Goal: Task Accomplishment & Management: Use online tool/utility

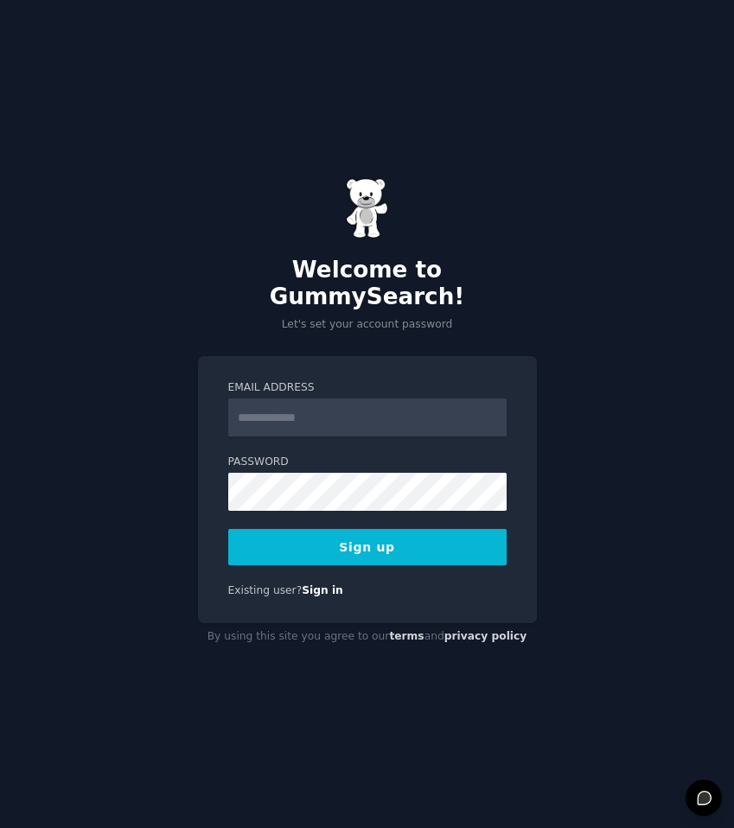
click at [319, 404] on input "Email Address" at bounding box center [367, 417] width 278 height 38
type input "**********"
click at [329, 537] on button "Sign up" at bounding box center [367, 547] width 278 height 36
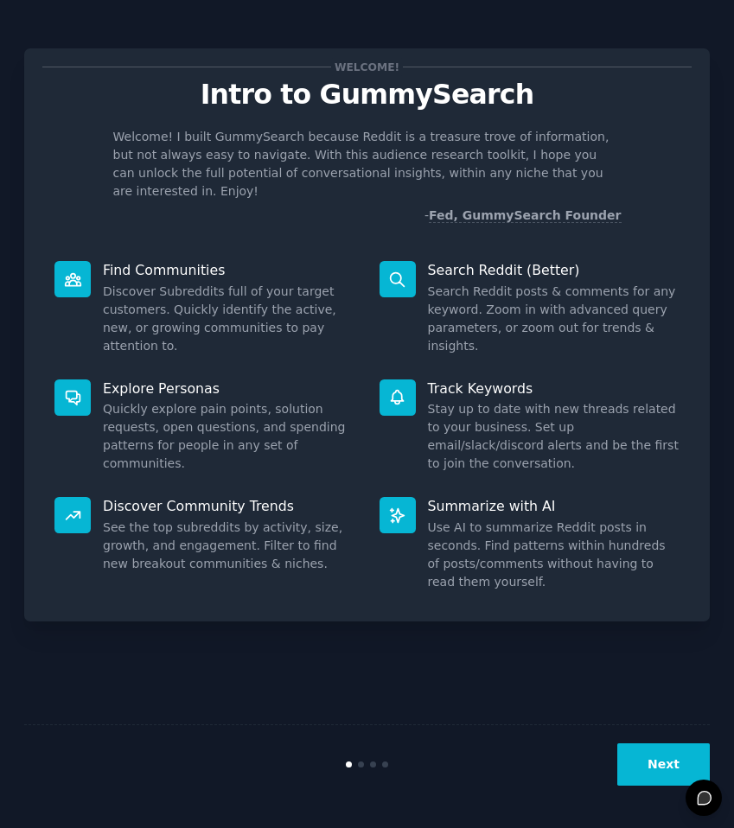
click at [659, 777] on button "Next" at bounding box center [663, 764] width 92 height 42
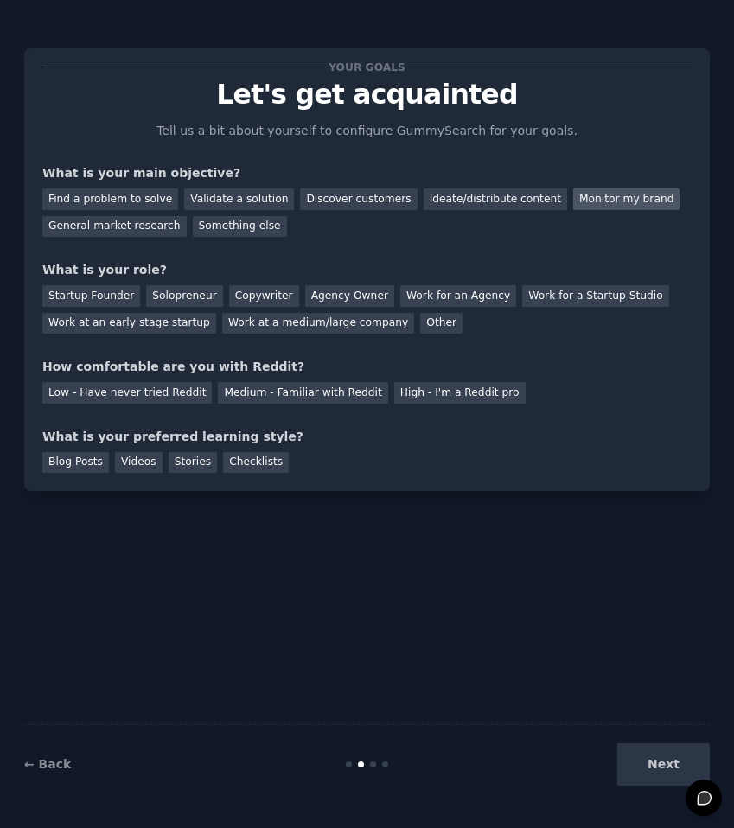
click at [573, 197] on div "Monitor my brand" at bounding box center [626, 199] width 106 height 22
click at [474, 202] on div "Ideate/distribute content" at bounding box center [494, 199] width 143 height 22
click at [573, 198] on div "Monitor my brand" at bounding box center [626, 199] width 106 height 22
click at [208, 270] on div "What is your role?" at bounding box center [366, 270] width 649 height 18
click at [287, 323] on div "Work at a medium/large company" at bounding box center [318, 324] width 192 height 22
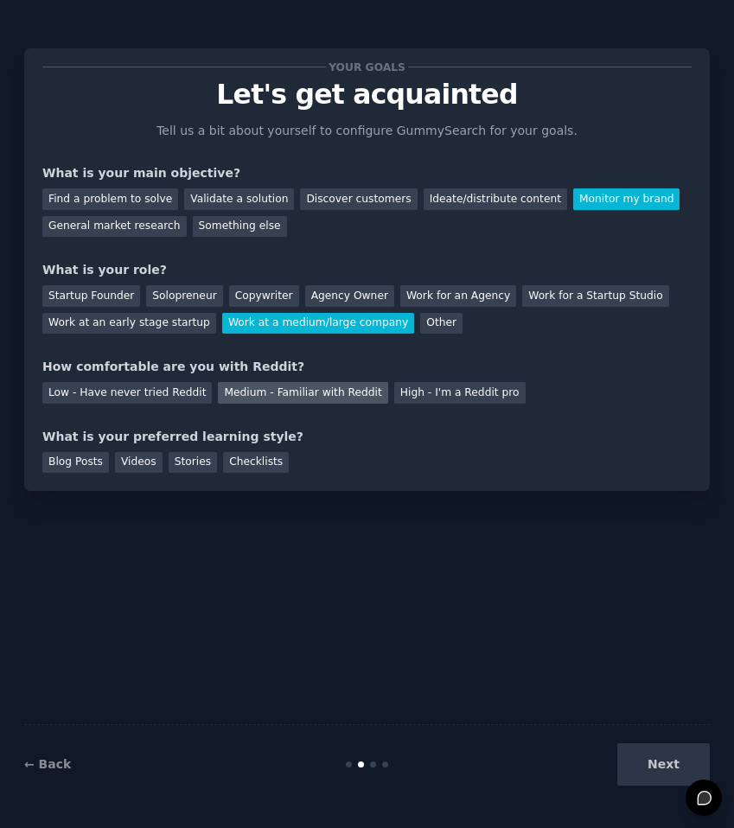
click at [354, 391] on div "Medium - Familiar with Reddit" at bounding box center [302, 393] width 169 height 22
click at [140, 456] on div "Videos" at bounding box center [139, 463] width 48 height 22
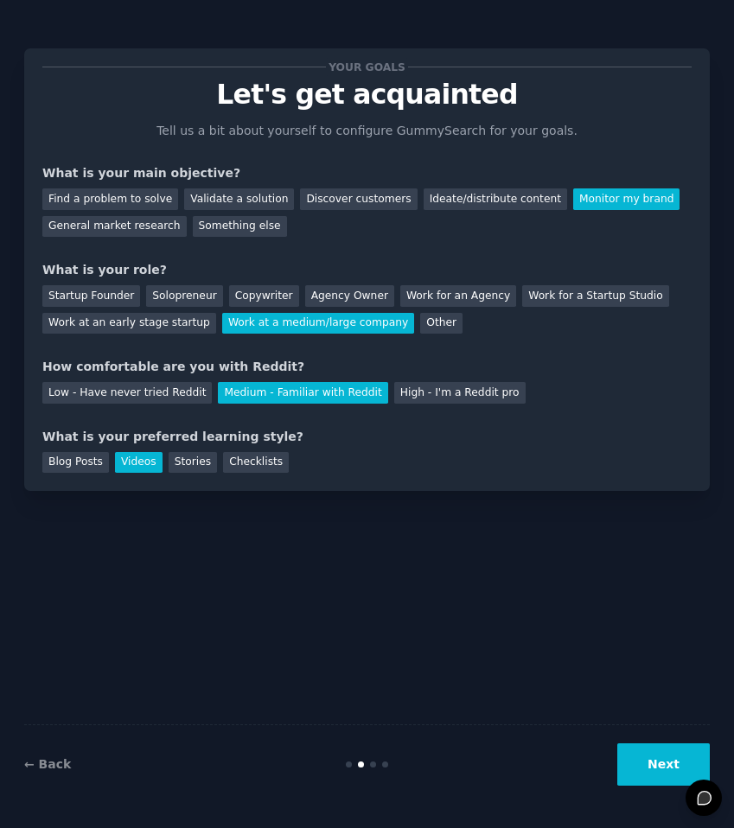
drag, startPoint x: 634, startPoint y: 755, endPoint x: 283, endPoint y: 480, distance: 446.3
click at [283, 504] on div "Your goals Let's get acquainted Tell us a bit about yourself to configure Gummy…" at bounding box center [366, 413] width 685 height 779
click at [103, 466] on div "Blog Posts" at bounding box center [75, 463] width 67 height 22
click at [132, 464] on div "Videos" at bounding box center [139, 463] width 48 height 22
click at [674, 761] on button "Next" at bounding box center [663, 764] width 92 height 42
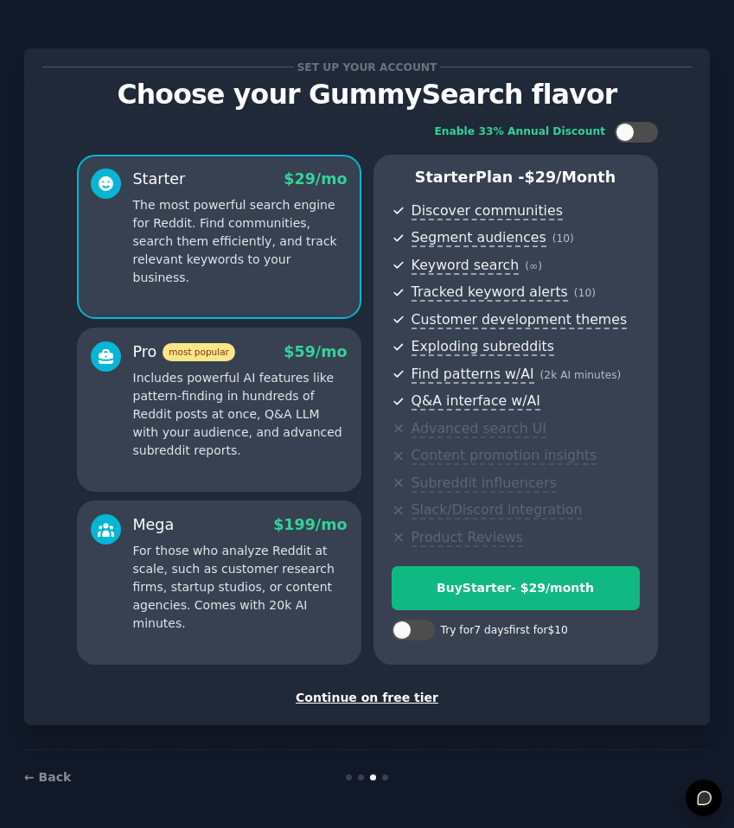
click at [366, 696] on div "Continue on free tier" at bounding box center [366, 698] width 649 height 18
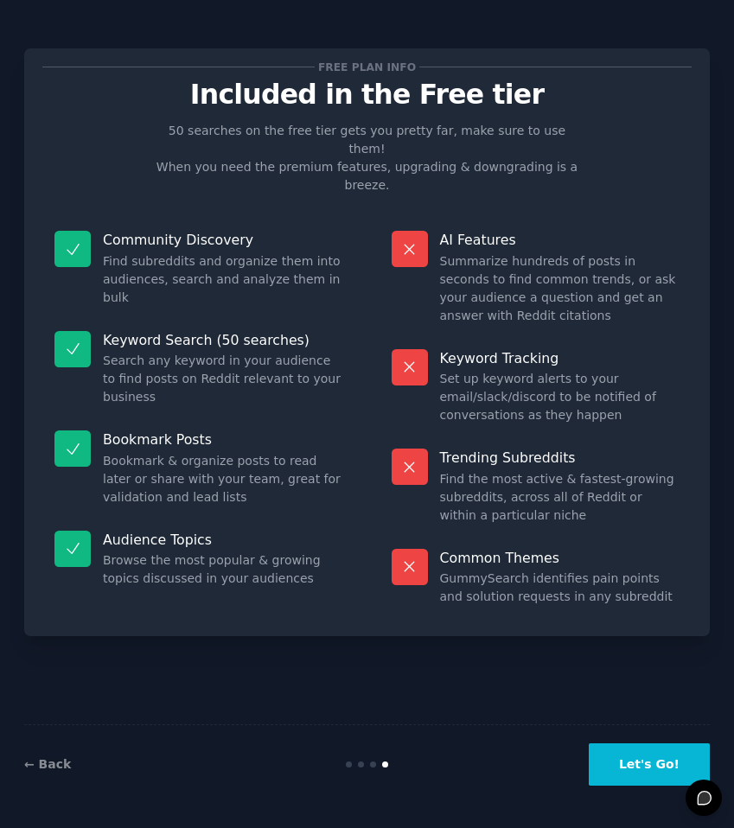
click at [630, 761] on button "Let's Go!" at bounding box center [648, 764] width 121 height 42
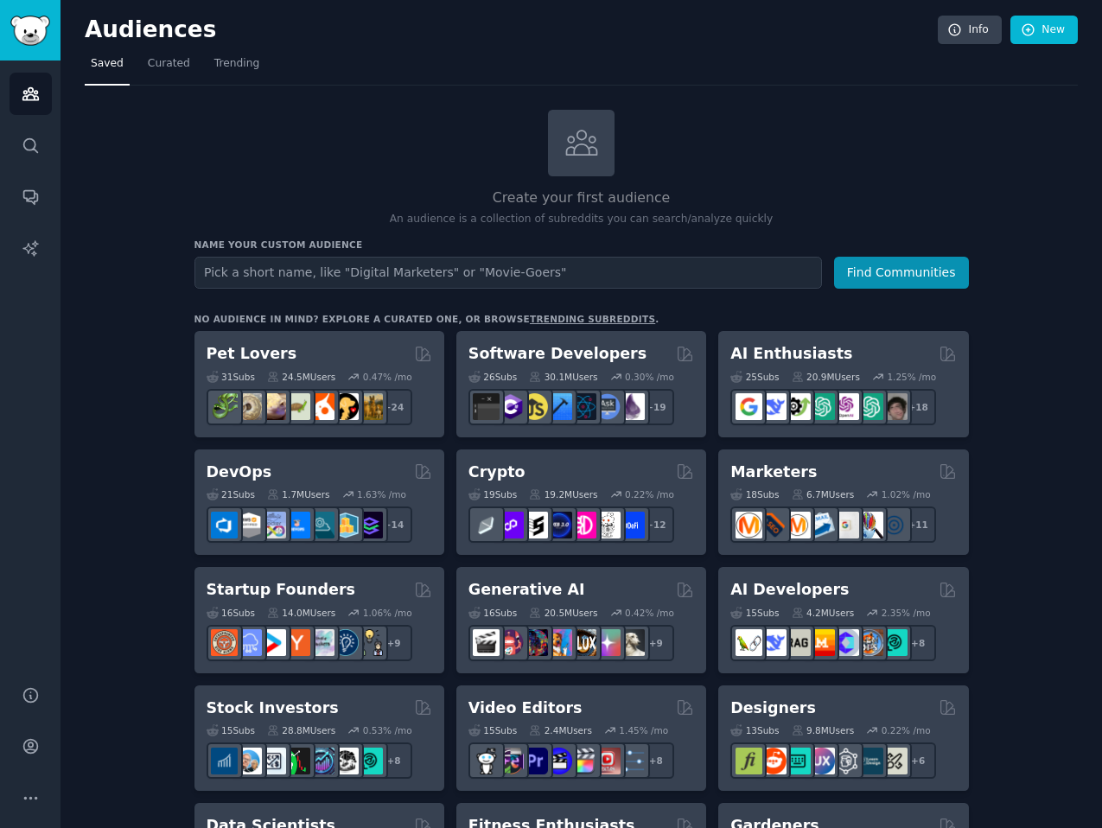
click at [429, 276] on input "text" at bounding box center [507, 273] width 627 height 32
click at [202, 272] on input "Home Buyers" at bounding box center [507, 273] width 627 height 32
click at [298, 271] on input "New Home Buyers" at bounding box center [507, 273] width 627 height 32
drag, startPoint x: 227, startPoint y: 268, endPoint x: 200, endPoint y: 268, distance: 26.8
click at [200, 268] on input "New Home Buyers" at bounding box center [507, 273] width 627 height 32
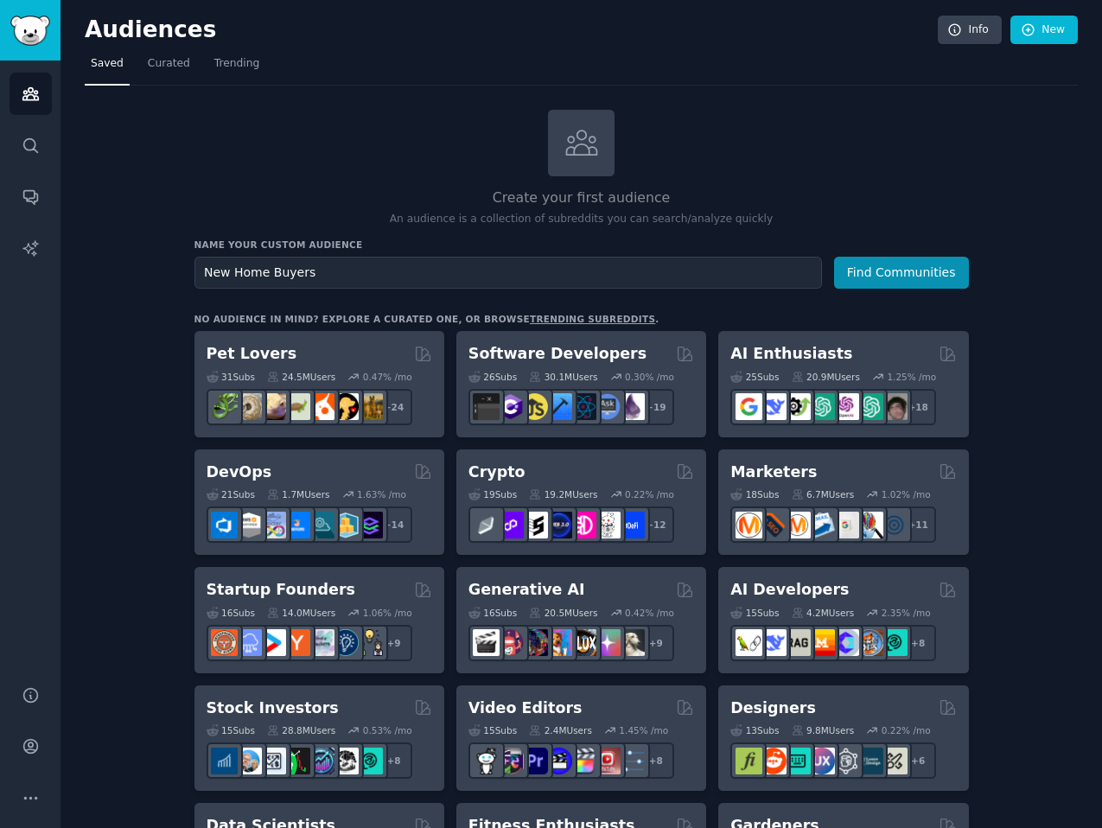
click at [230, 270] on input "New Home Buyers" at bounding box center [507, 273] width 627 height 32
click at [205, 272] on input "New Luxury Home Buyers" at bounding box center [507, 273] width 627 height 32
type input "Toll Brothers New Luxury Home Buyers"
click at [733, 262] on button "Find Communities" at bounding box center [901, 273] width 135 height 32
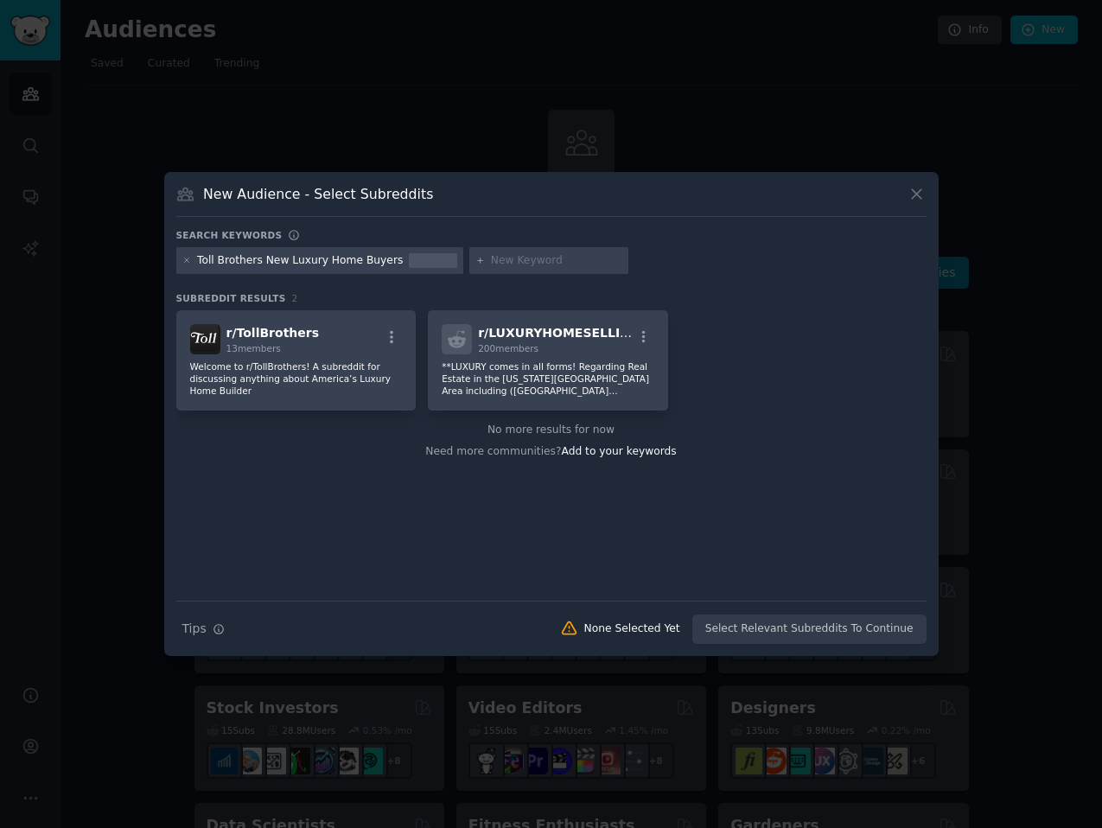
click at [733, 635] on div "Search Tips Tips None Selected Yet Select Relevant Subreddits To Continue" at bounding box center [551, 622] width 750 height 43
click at [325, 255] on div "Toll Brothers New Luxury Home Buyers" at bounding box center [300, 261] width 206 height 16
click at [290, 264] on div "Toll Brothers New Luxury Home Buyers" at bounding box center [300, 261] width 206 height 16
drag, startPoint x: 263, startPoint y: 263, endPoint x: 197, endPoint y: 259, distance: 65.8
click at [197, 259] on div "Toll Brothers New Luxury Home Buyers" at bounding box center [300, 261] width 206 height 16
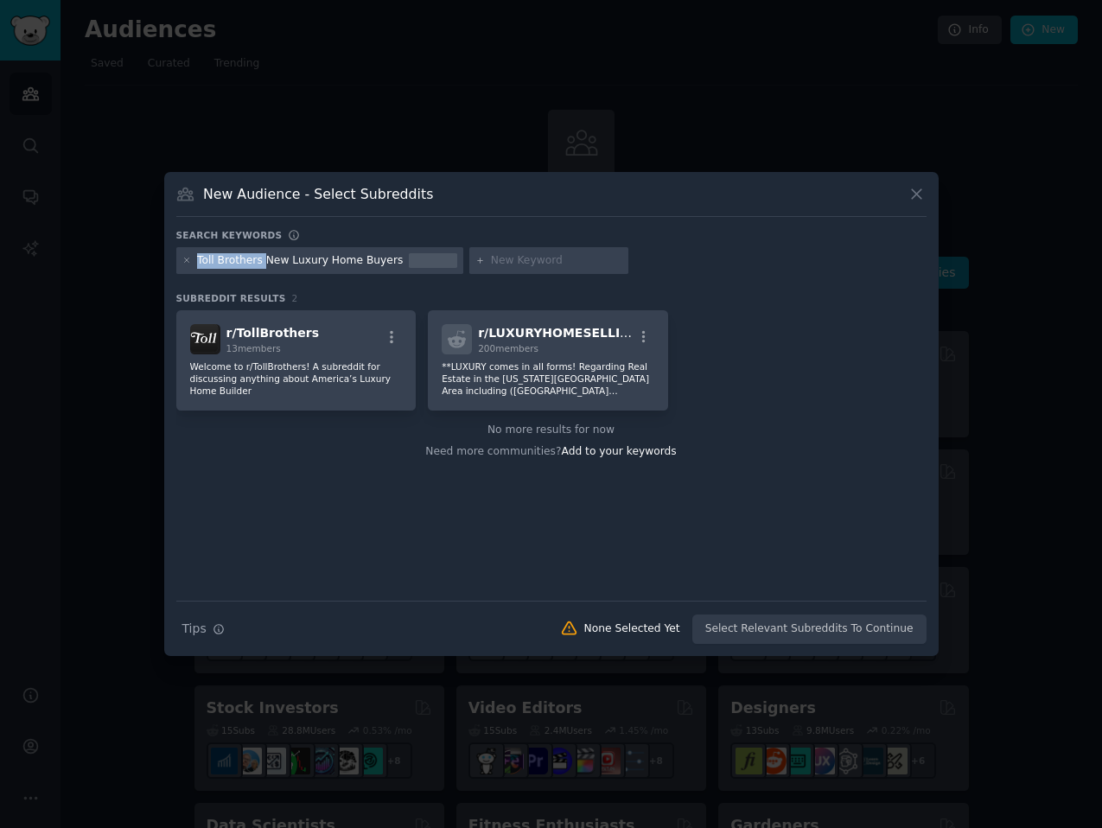
click at [197, 259] on div "Toll Brothers New Luxury Home Buyers" at bounding box center [300, 261] width 206 height 16
click at [188, 259] on icon at bounding box center [187, 261] width 10 height 10
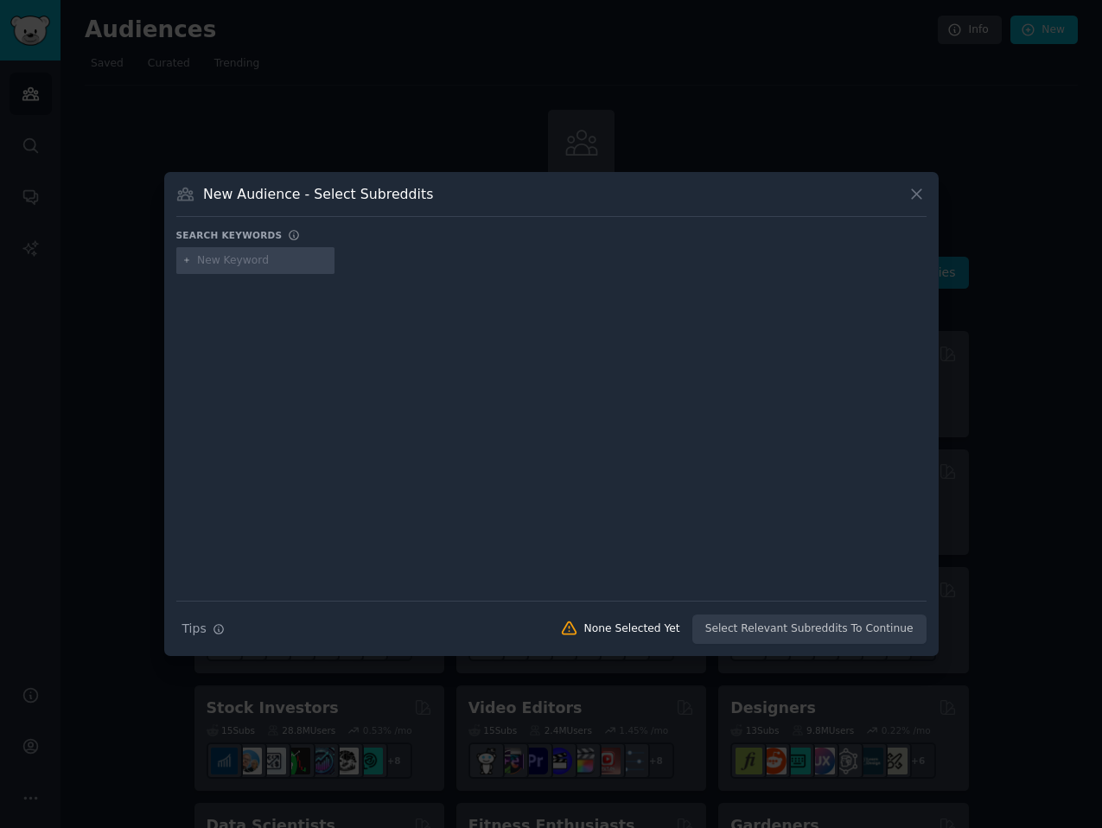
click at [246, 259] on input "text" at bounding box center [262, 261] width 131 height 16
type input "n"
type input "home buyers"
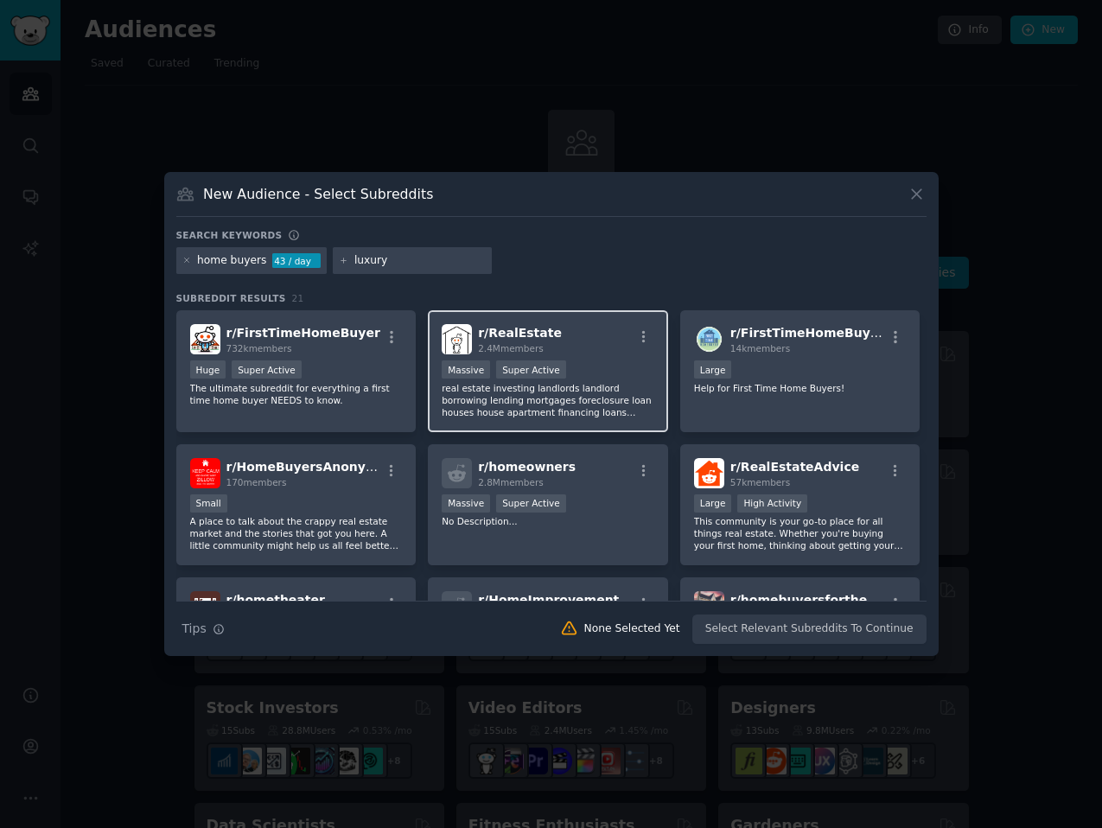
click at [575, 347] on div "r/ RealEstate 2.4M members" at bounding box center [548, 339] width 213 height 30
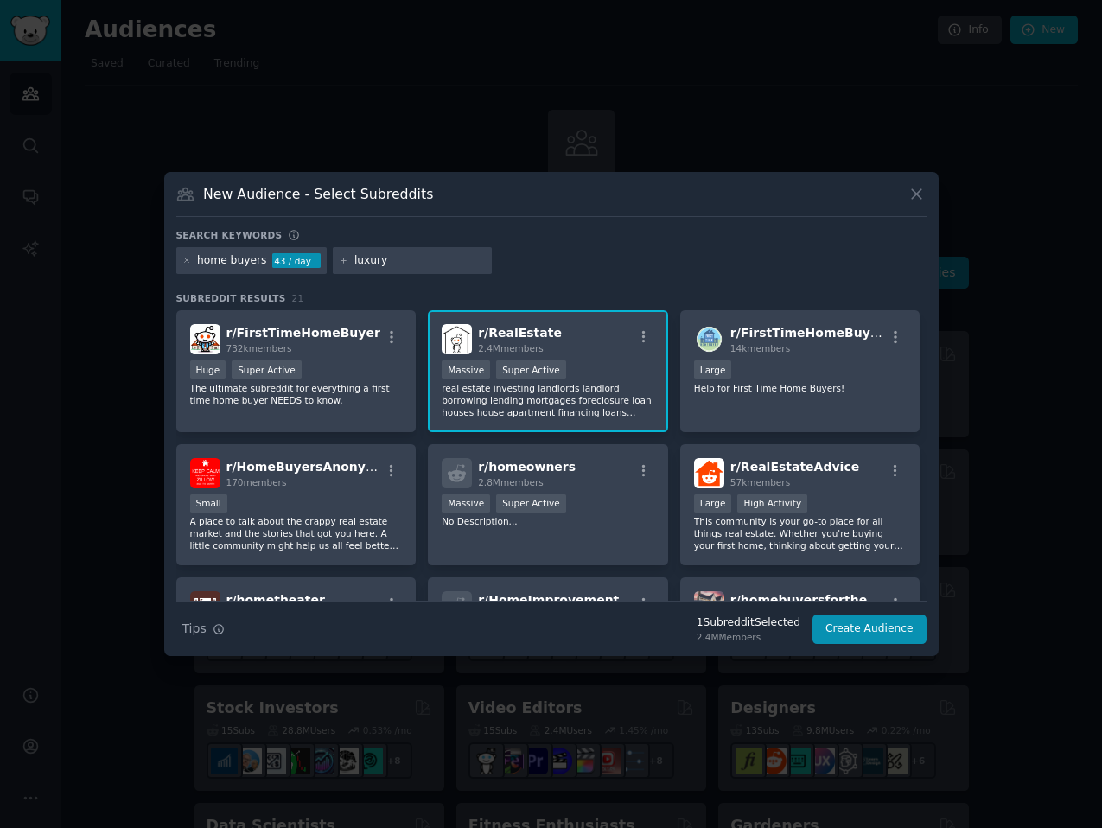
click at [382, 261] on input "luxury" at bounding box center [419, 261] width 131 height 16
type input "m"
type input "r"
type input "interior design"
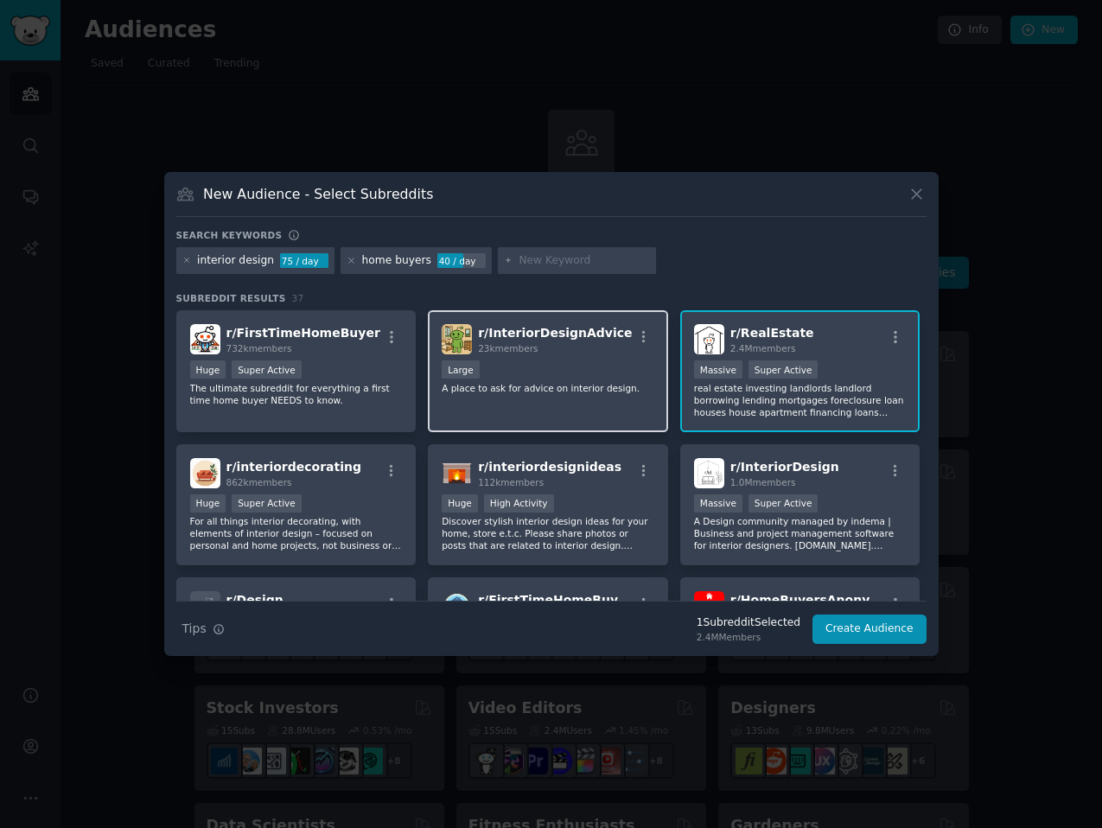
click at [576, 370] on div "Large" at bounding box center [548, 371] width 213 height 22
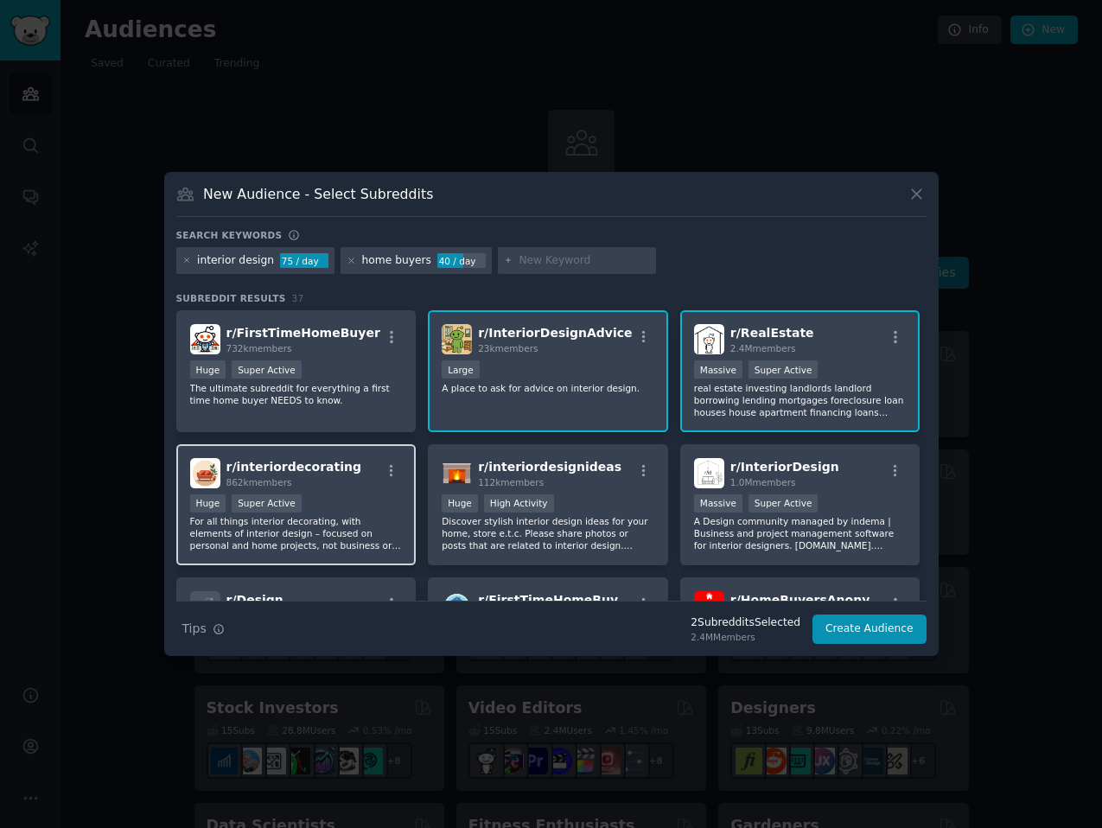
scroll to position [10, 0]
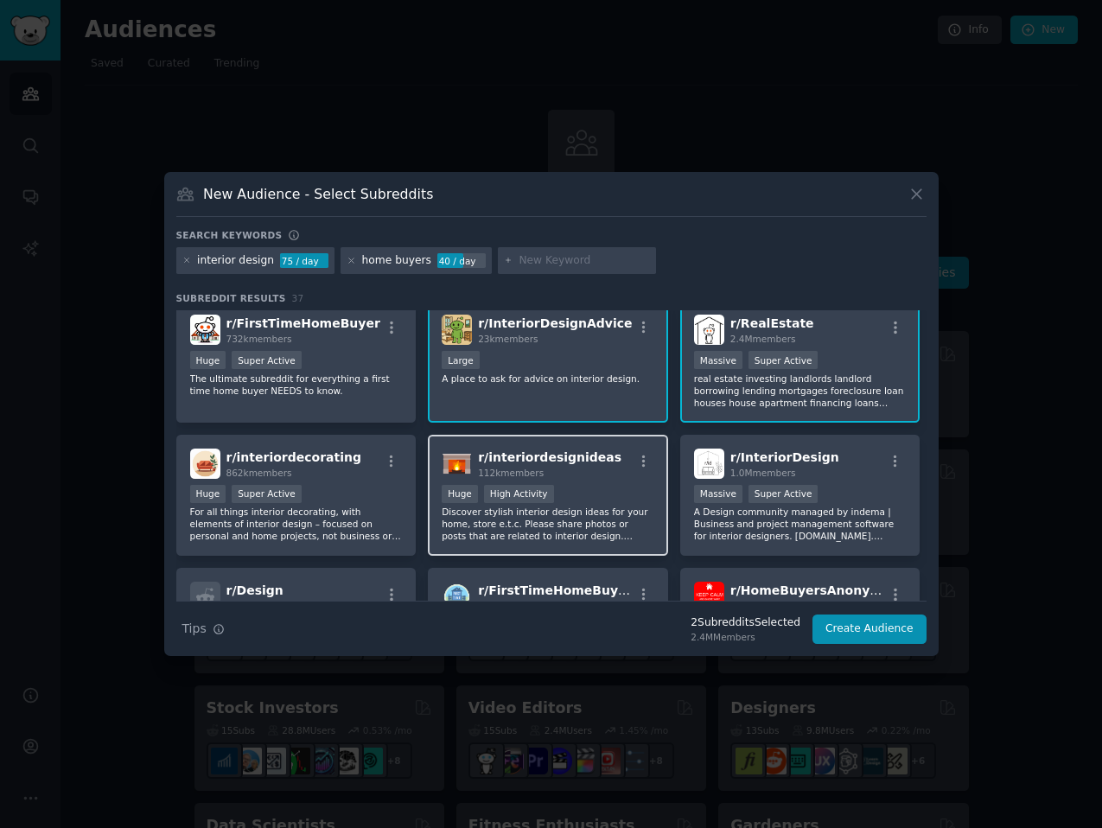
click at [560, 480] on div "r/ interiordesignideas 112k members Huge High Activity Discover stylish interio…" at bounding box center [548, 496] width 240 height 122
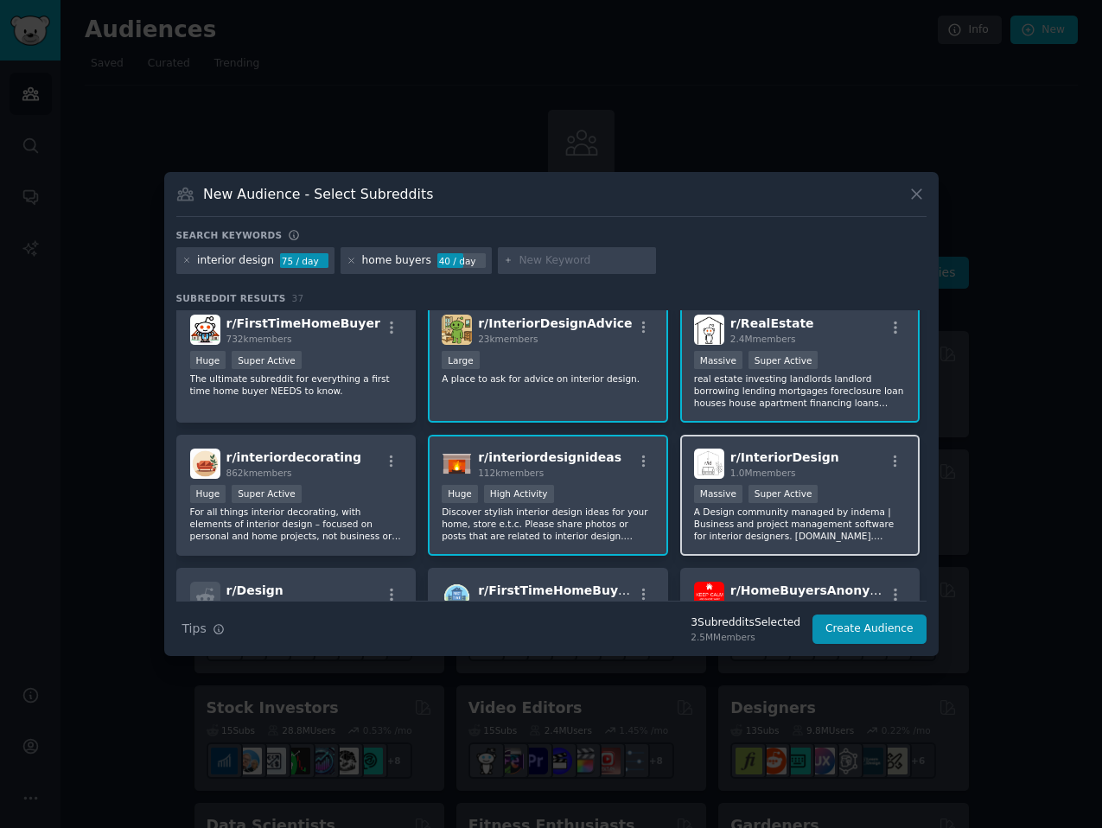
click at [733, 468] on span "1.0M members" at bounding box center [763, 472] width 66 height 10
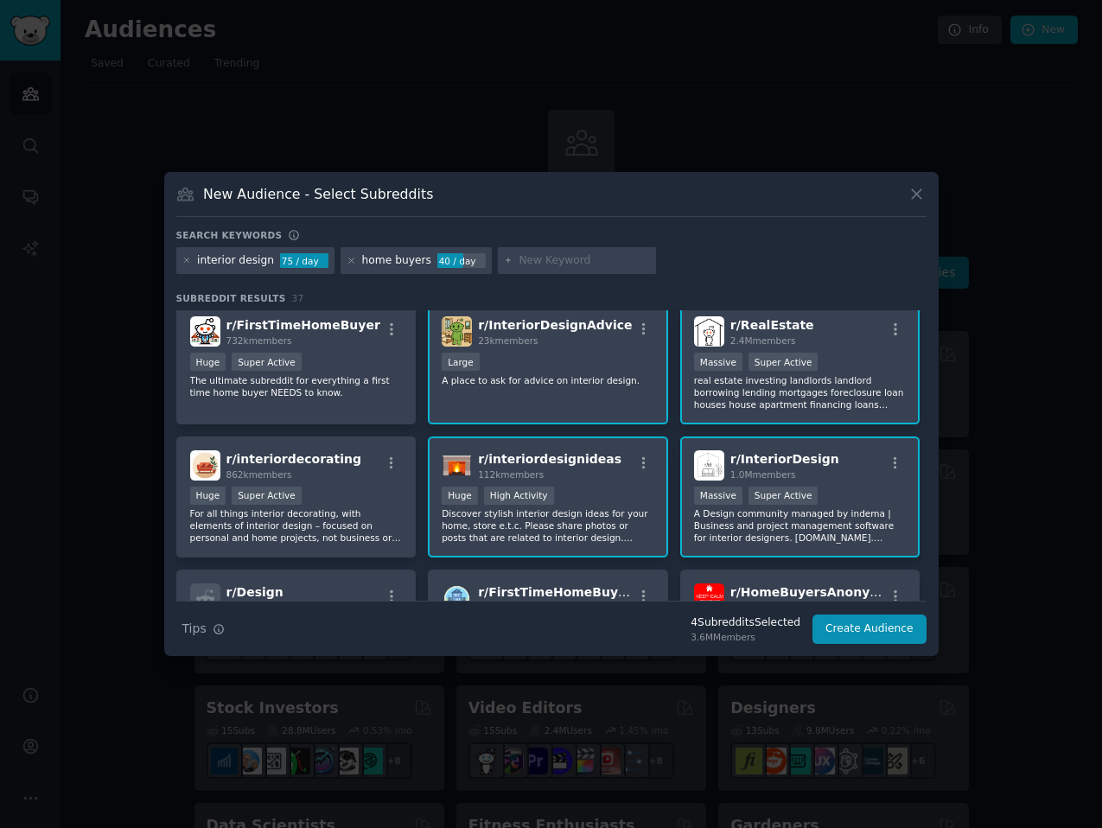
scroll to position [0, 0]
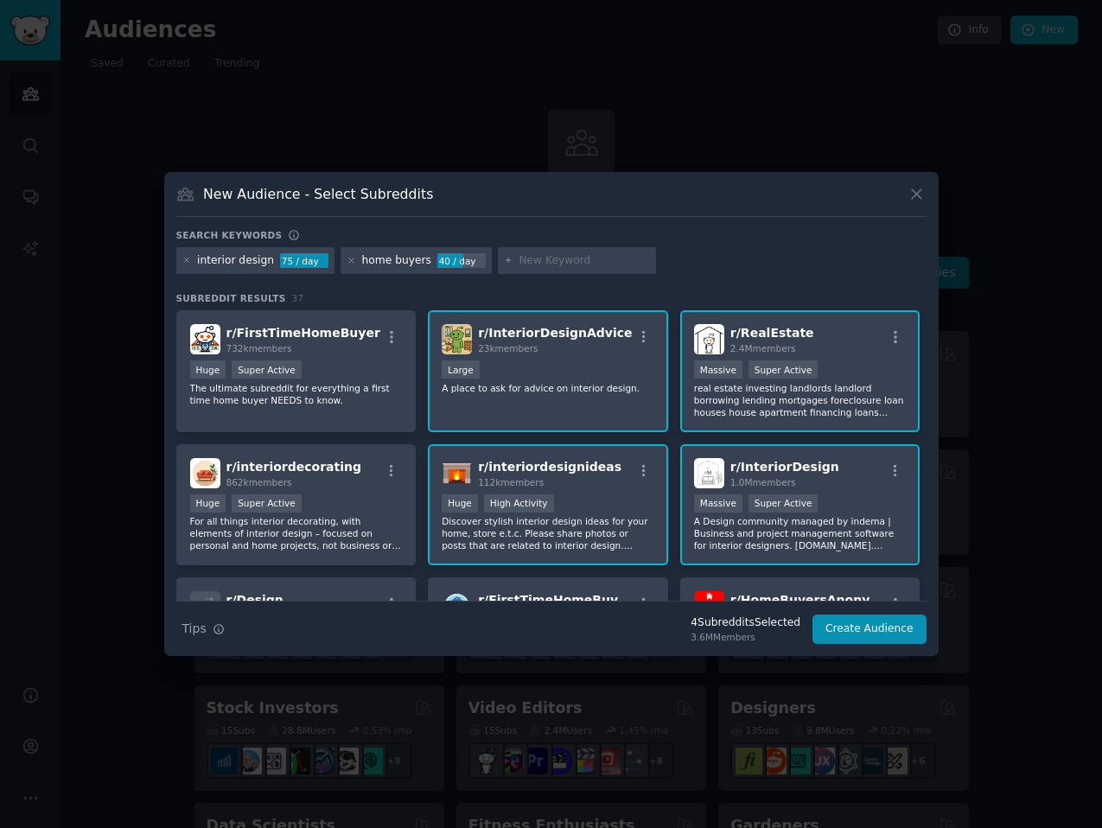
click at [531, 265] on input "text" at bounding box center [583, 261] width 131 height 16
type input "relocating"
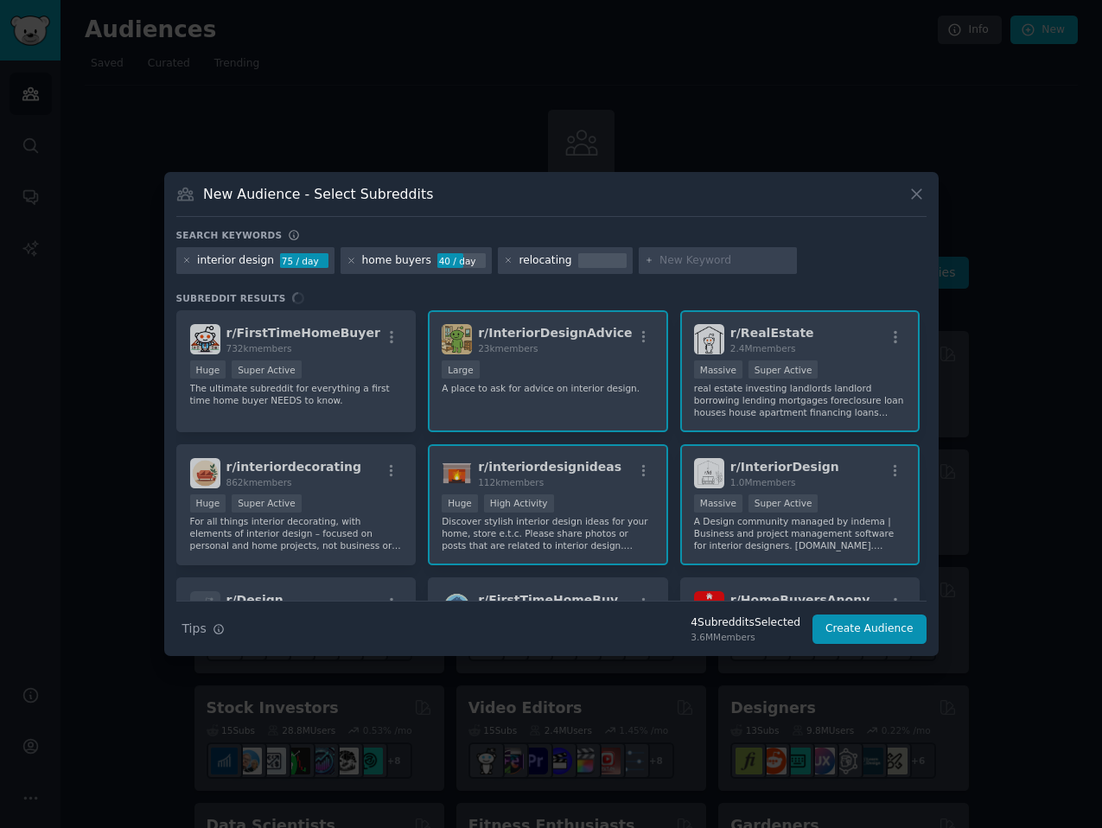
click at [561, 258] on div "relocating" at bounding box center [565, 261] width 135 height 28
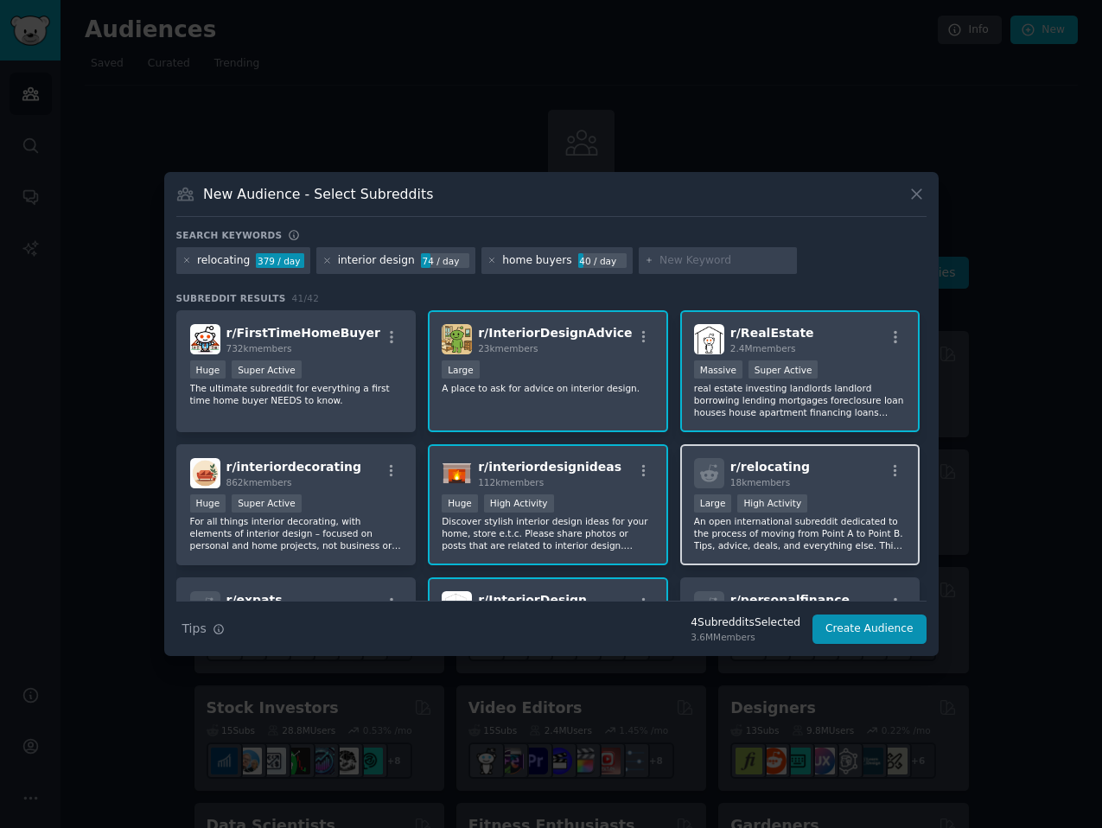
click at [733, 463] on div "r/ relocating 18k members" at bounding box center [800, 473] width 213 height 30
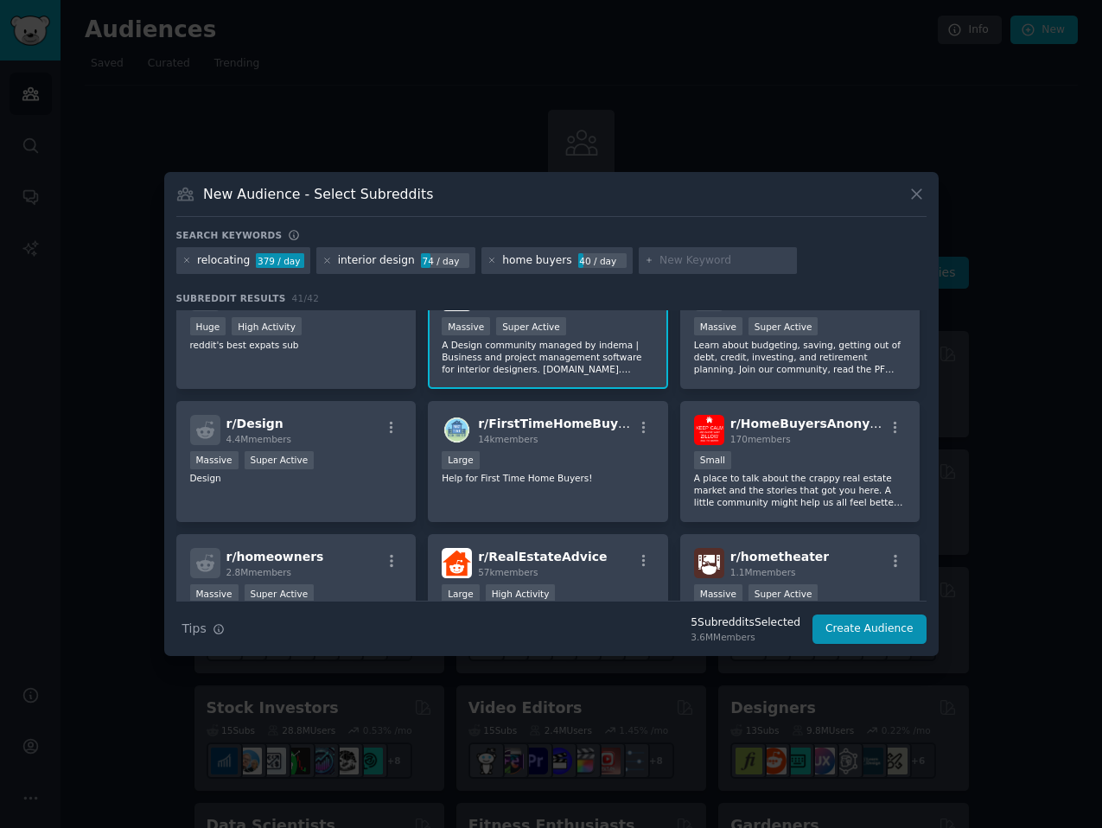
scroll to position [290, 0]
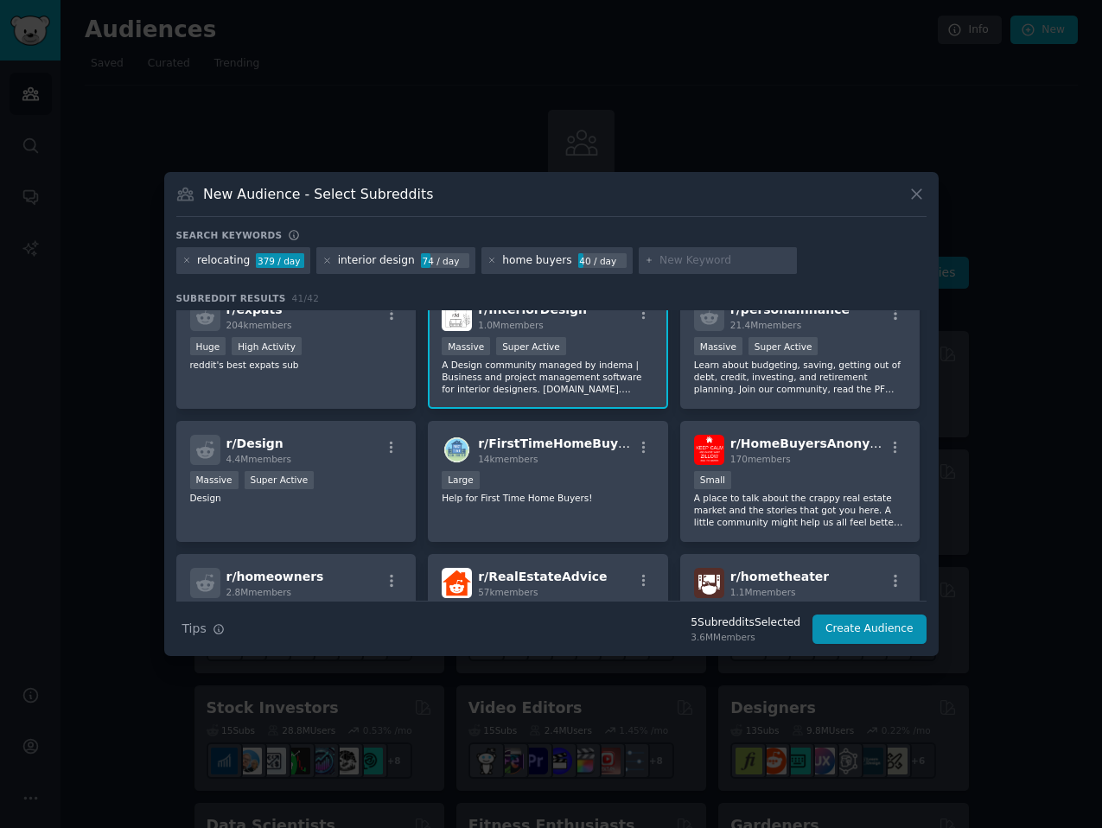
click at [668, 264] on input "text" at bounding box center [724, 261] width 131 height 16
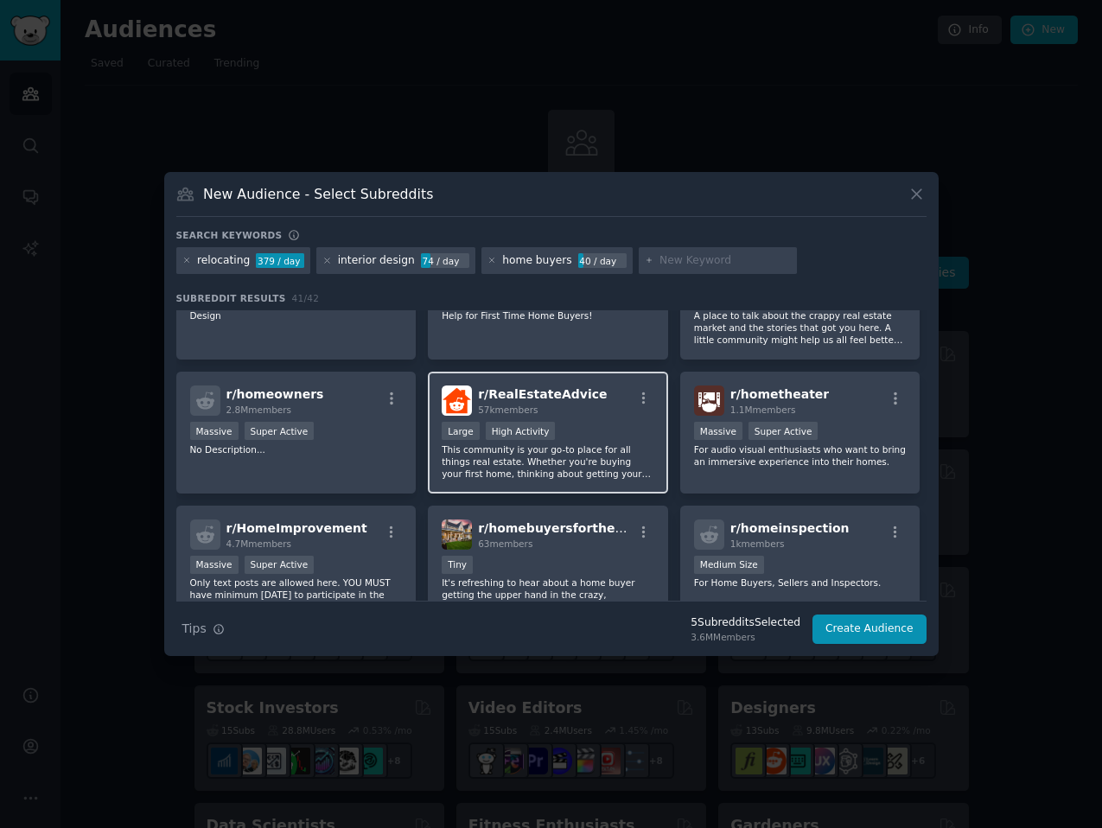
scroll to position [469, 0]
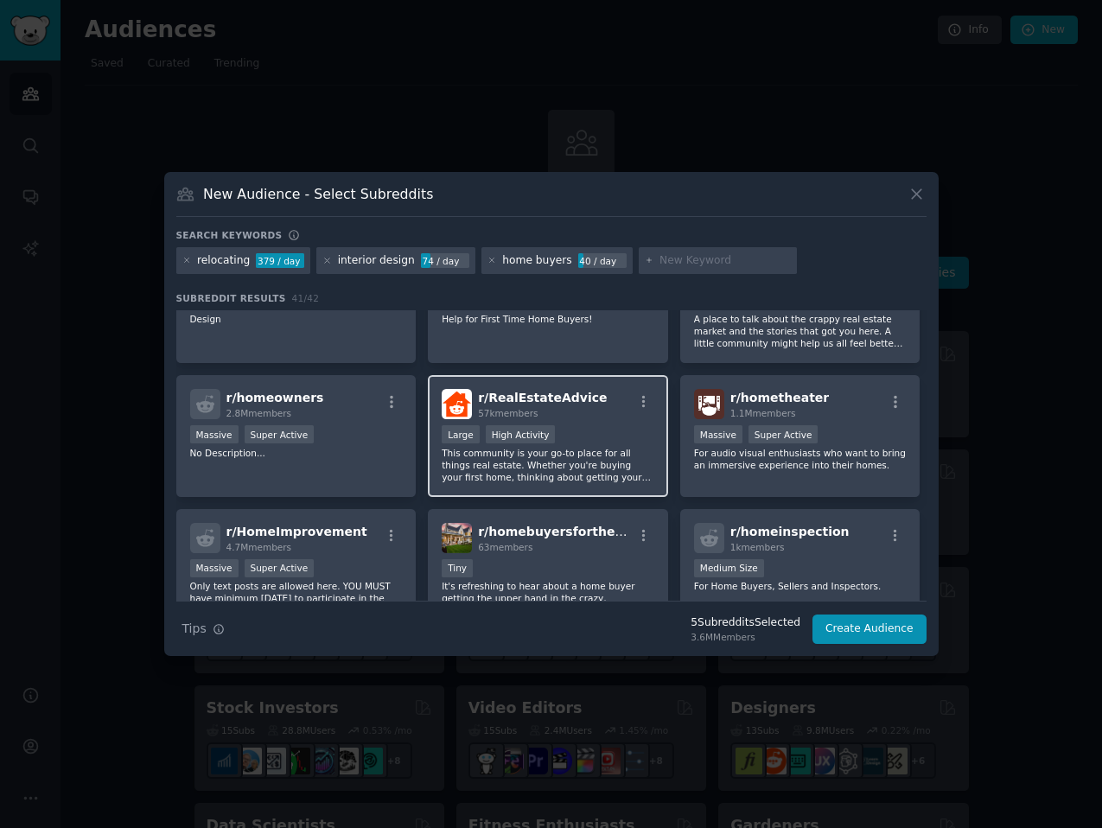
click at [557, 404] on span "r/ RealEstateAdvice" at bounding box center [542, 398] width 129 height 14
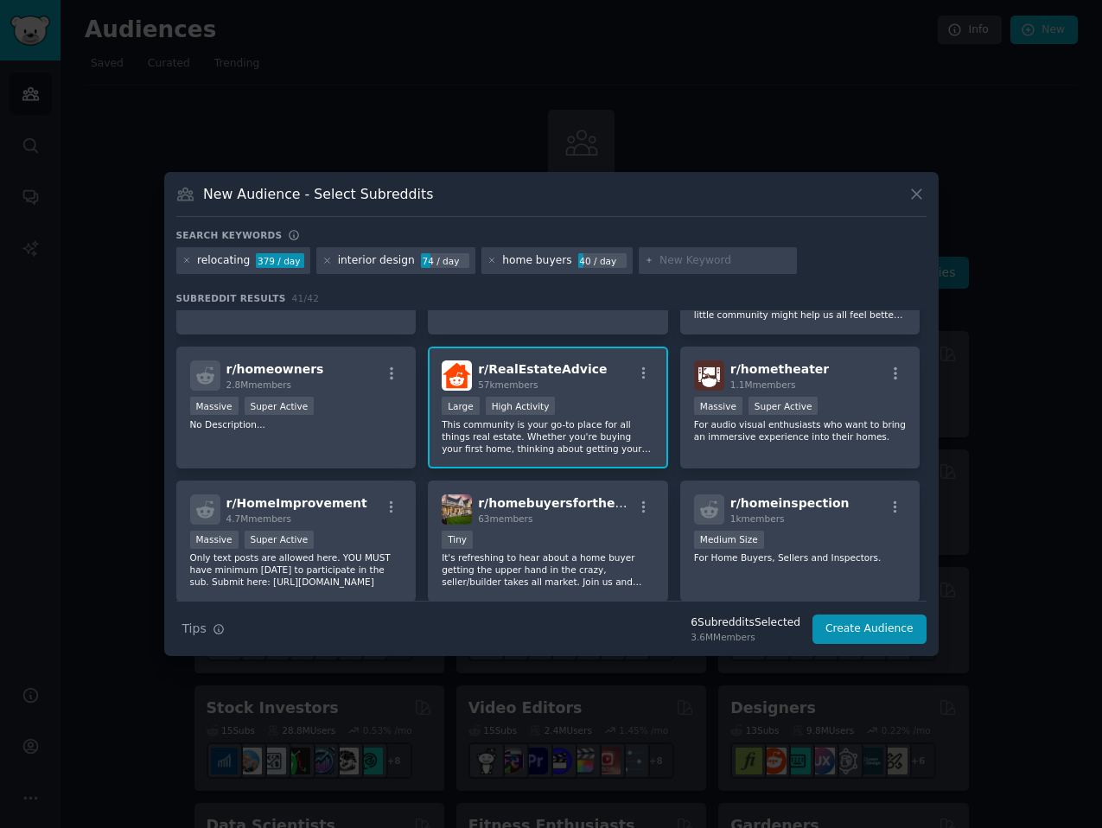
scroll to position [499, 0]
click at [672, 261] on input "text" at bounding box center [724, 261] width 131 height 16
type input "home building"
click at [646, 260] on icon at bounding box center [648, 260] width 4 height 4
click at [185, 258] on icon at bounding box center [187, 261] width 10 height 10
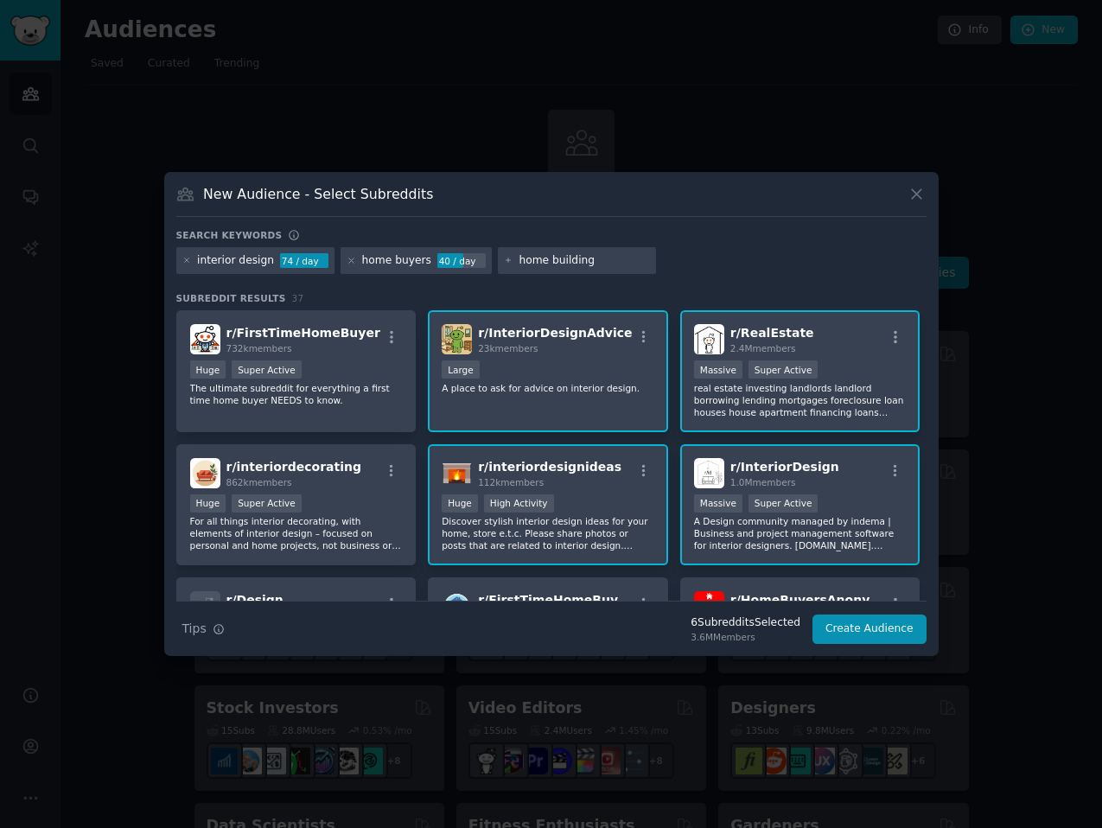
click at [689, 258] on div "interior design 74 / day home buyers 40 / day home building" at bounding box center [551, 264] width 750 height 34
click at [548, 264] on input "home building" at bounding box center [583, 261] width 131 height 16
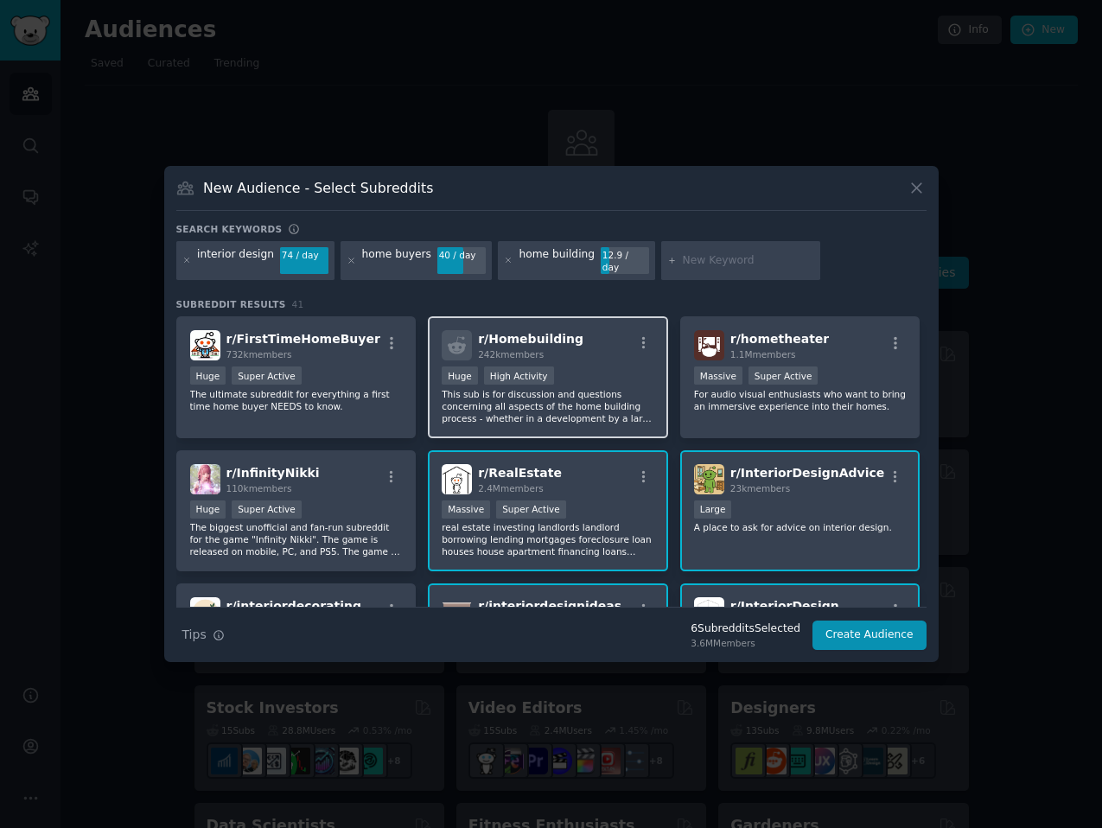
click at [532, 332] on span "r/ Homebuilding" at bounding box center [530, 339] width 105 height 14
click at [733, 262] on input "text" at bounding box center [748, 261] width 131 height 16
type input "realators"
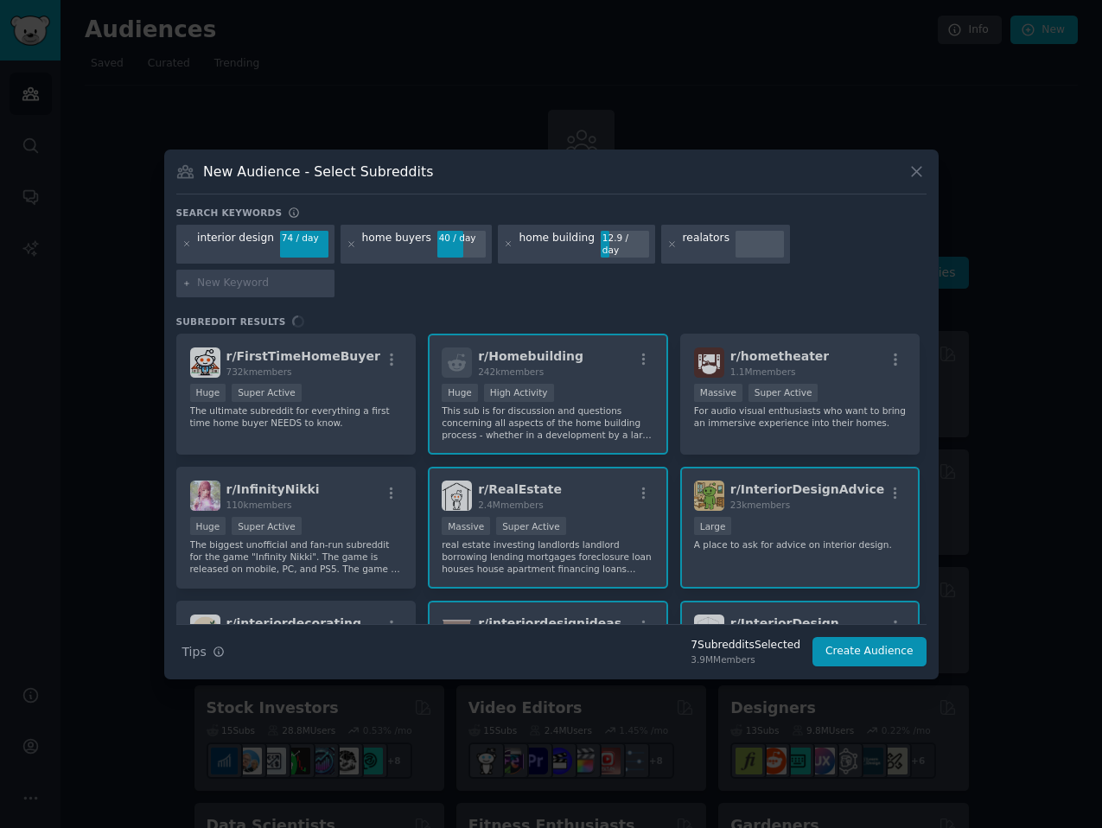
click at [688, 245] on div "realators" at bounding box center [706, 245] width 47 height 28
click at [692, 245] on div "realators" at bounding box center [706, 245] width 47 height 28
click at [690, 244] on div "realators" at bounding box center [706, 245] width 47 height 28
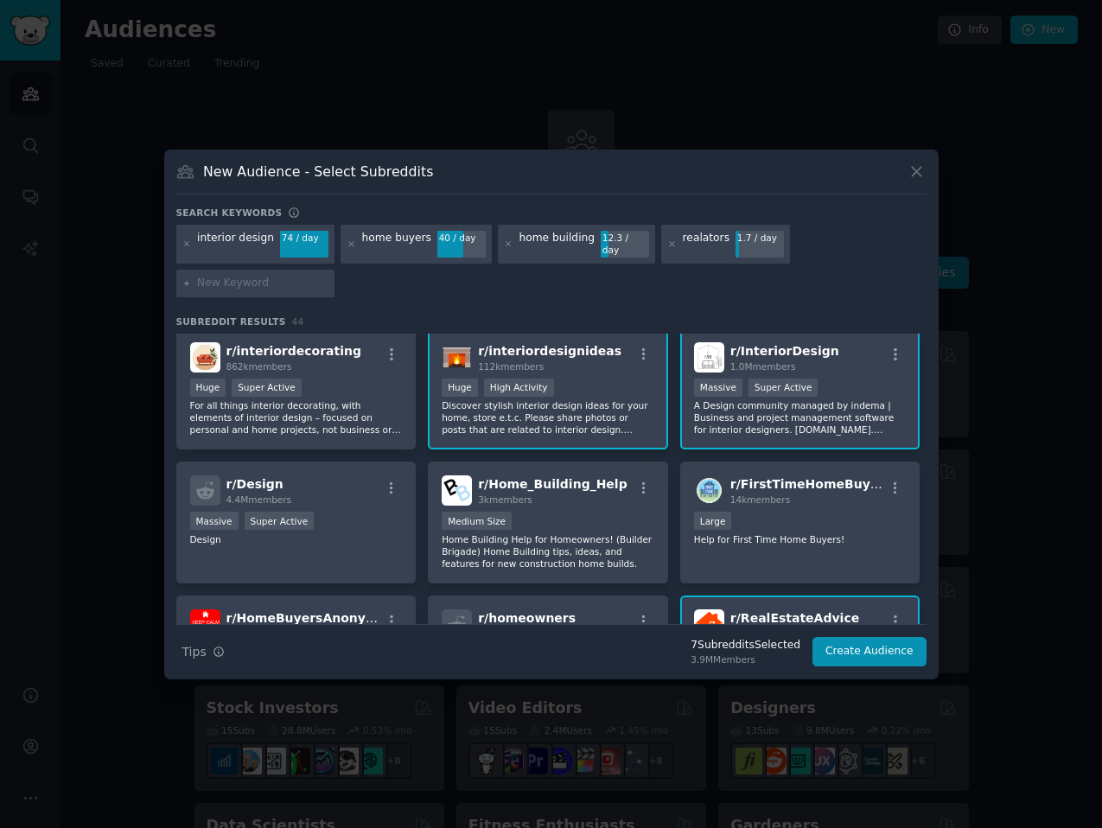
scroll to position [275, 0]
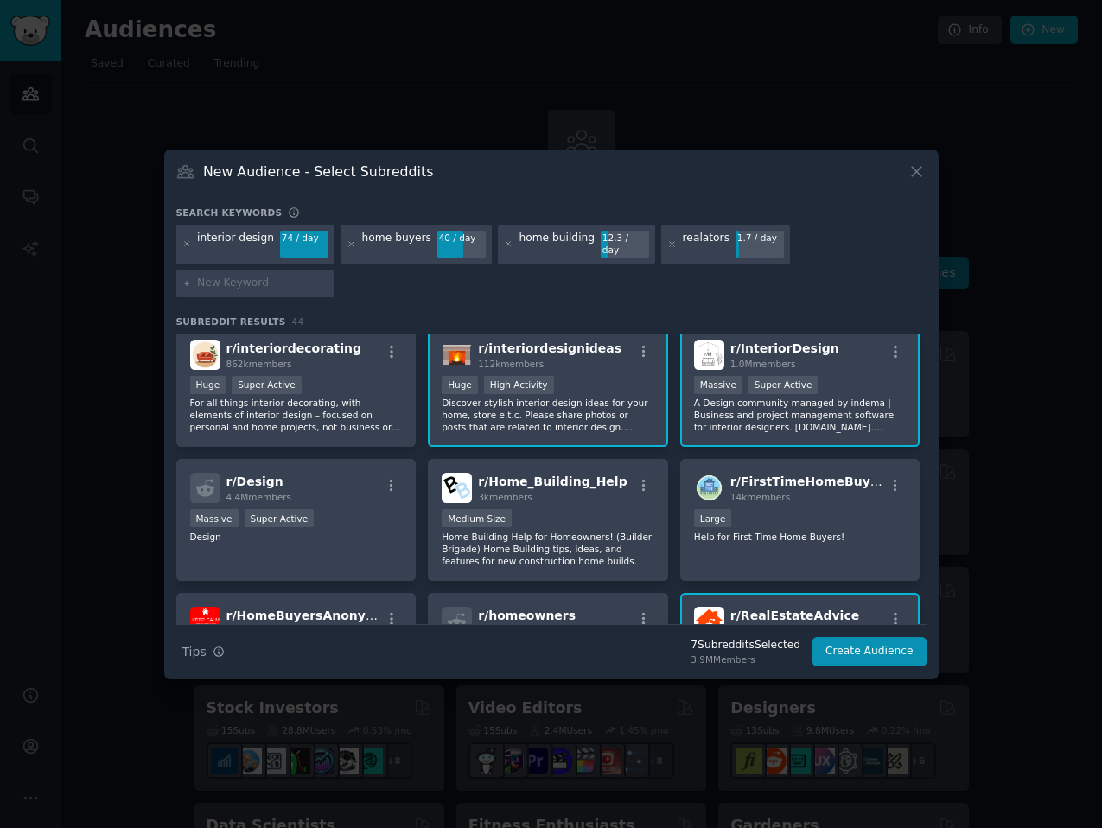
click at [687, 245] on div "realators" at bounding box center [706, 245] width 47 height 28
click at [667, 245] on icon at bounding box center [672, 244] width 10 height 10
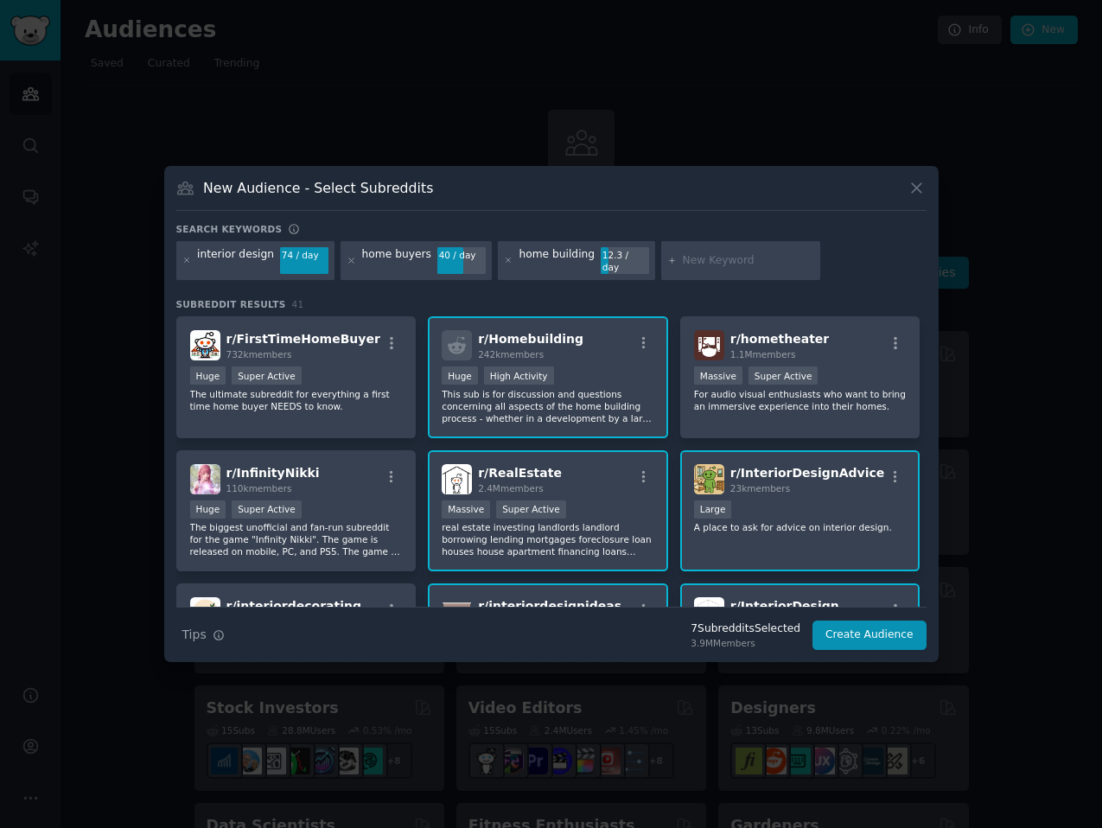
click at [733, 298] on h3 "Subreddit Results 41" at bounding box center [551, 304] width 750 height 12
click at [703, 253] on input "text" at bounding box center [748, 261] width 131 height 16
type input "realtors"
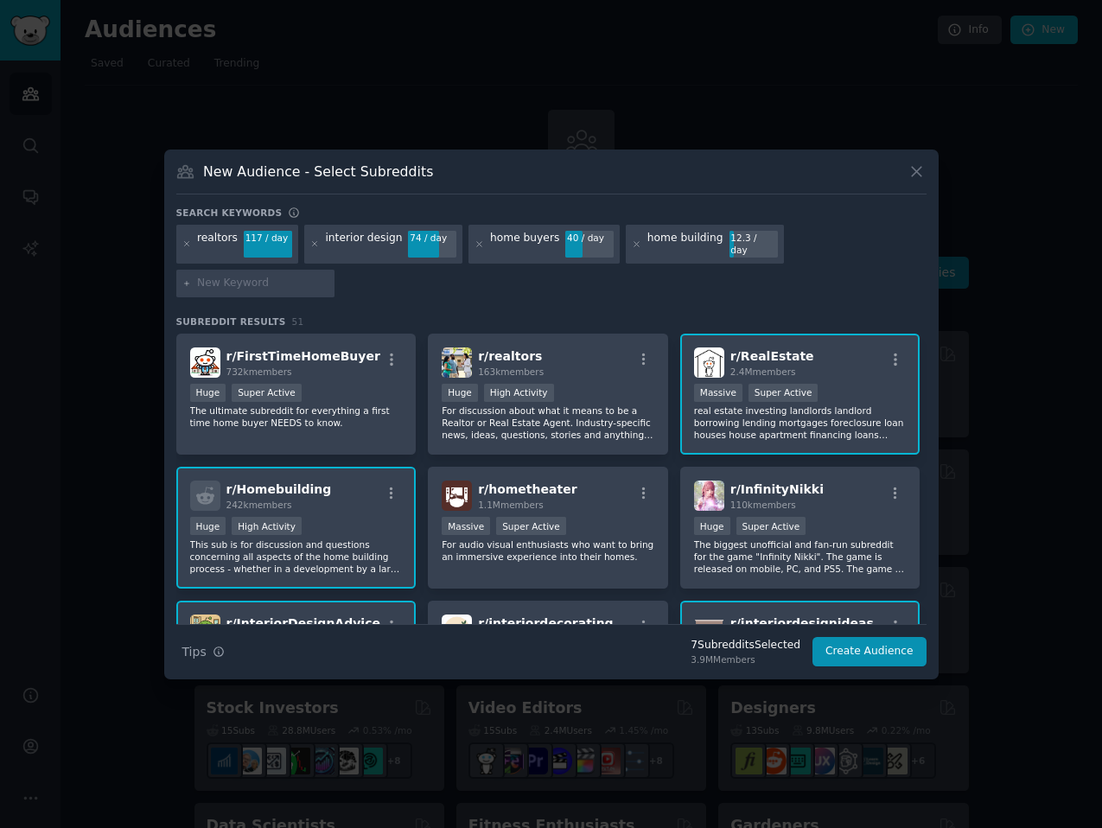
scroll to position [3, 0]
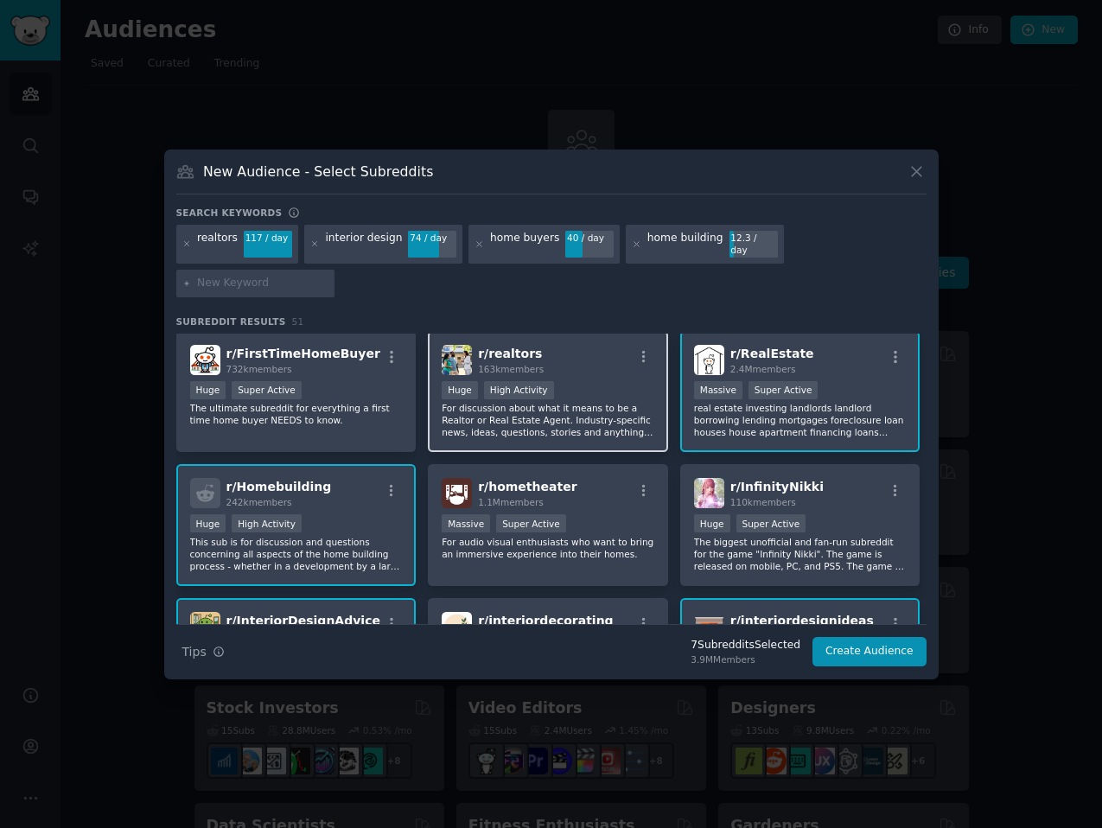
click at [611, 381] on div "Huge High Activity" at bounding box center [548, 392] width 213 height 22
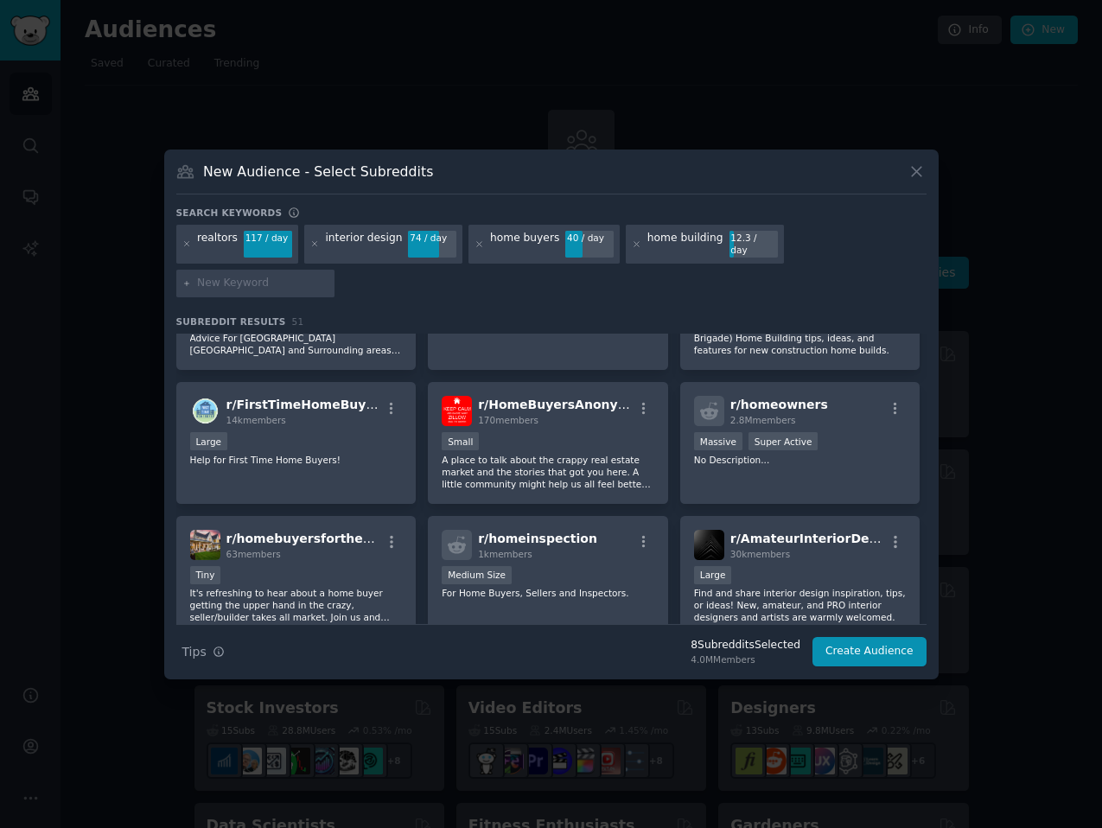
scroll to position [620, 0]
click at [632, 249] on icon at bounding box center [637, 244] width 10 height 10
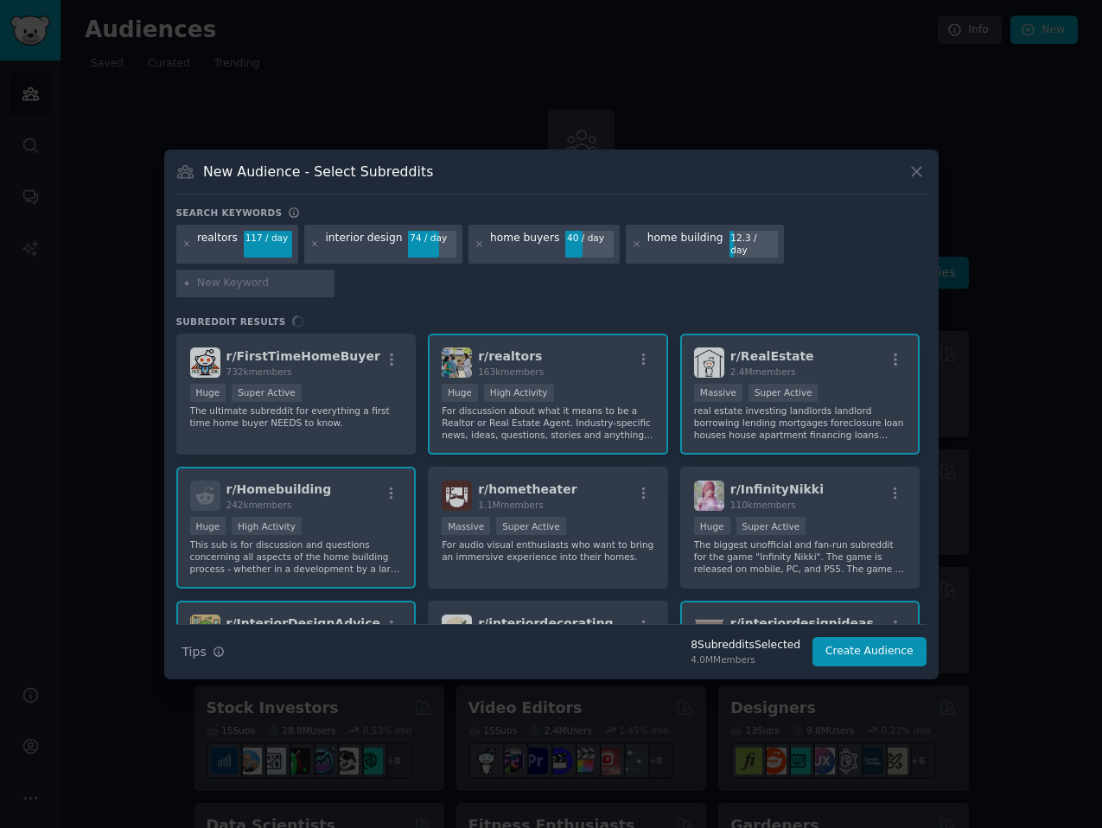
click at [335, 270] on div at bounding box center [255, 284] width 159 height 28
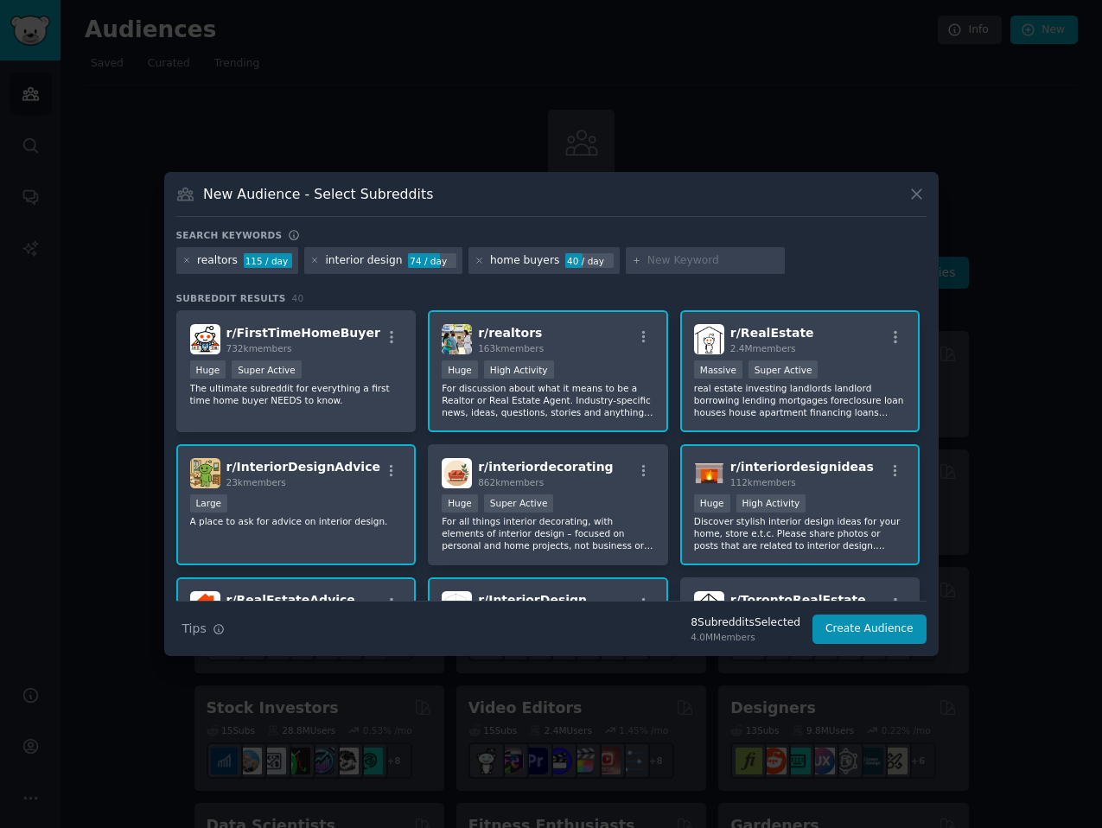
click at [677, 260] on input "text" at bounding box center [712, 261] width 131 height 16
type input "luxury"
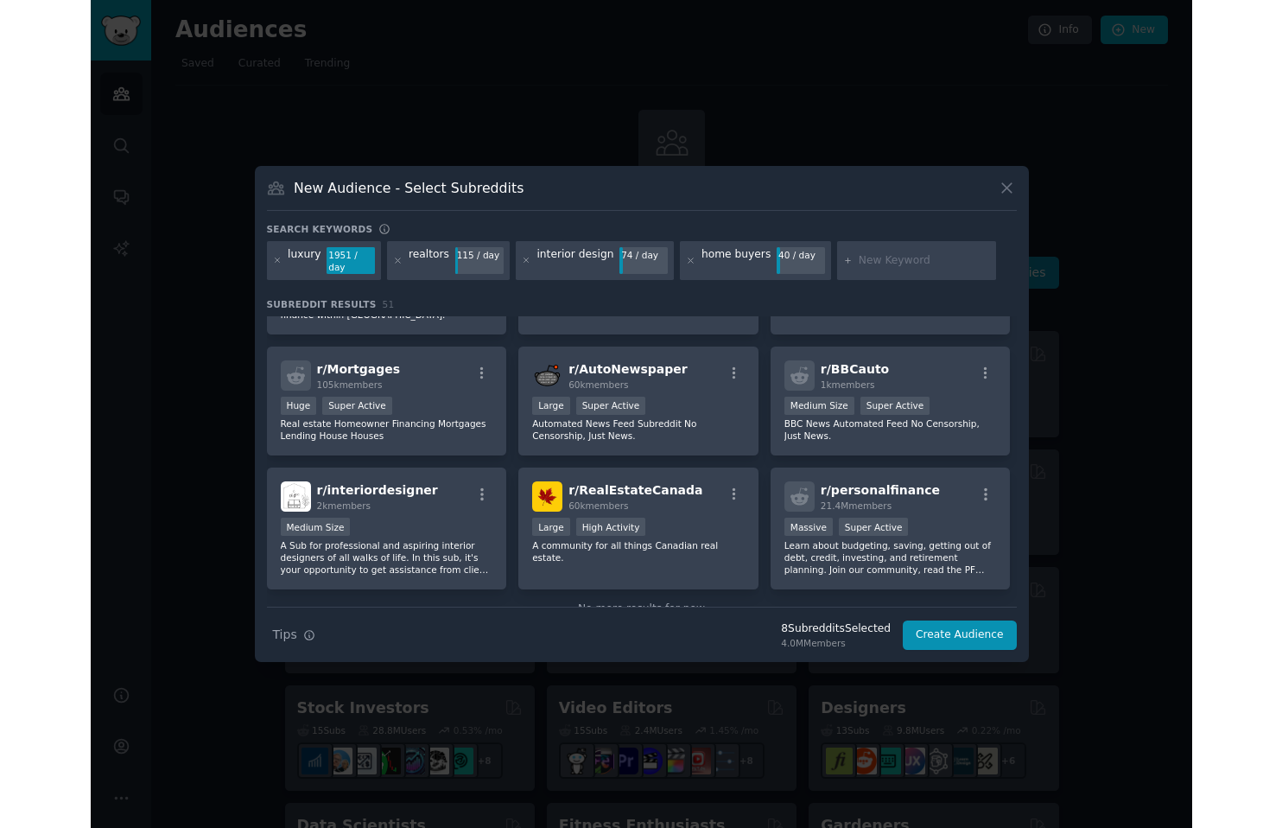
scroll to position [1991, 0]
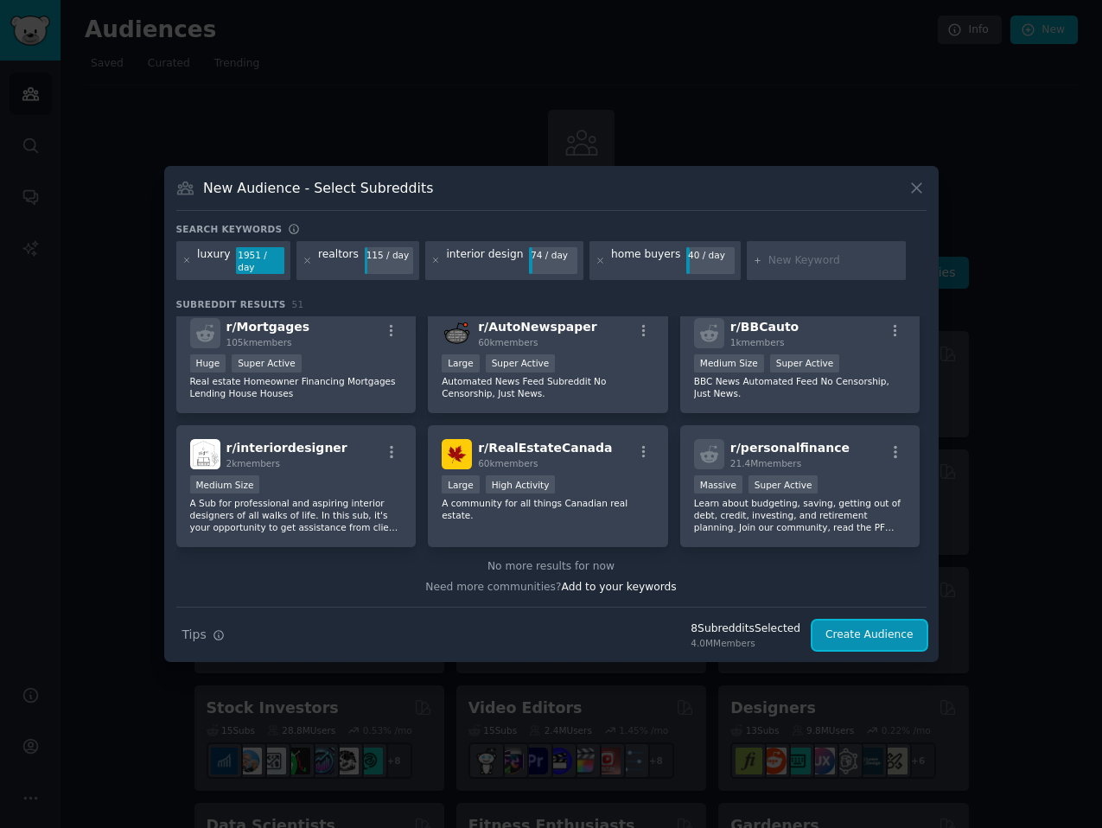
drag, startPoint x: 845, startPoint y: 627, endPoint x: 778, endPoint y: 576, distance: 84.5
click at [733, 576] on div "Search keywords Try a 2-4 keywords your audience might mention luxury 1951 / da…" at bounding box center [551, 437] width 750 height 428
click at [733, 620] on button "Create Audience" at bounding box center [869, 634] width 114 height 29
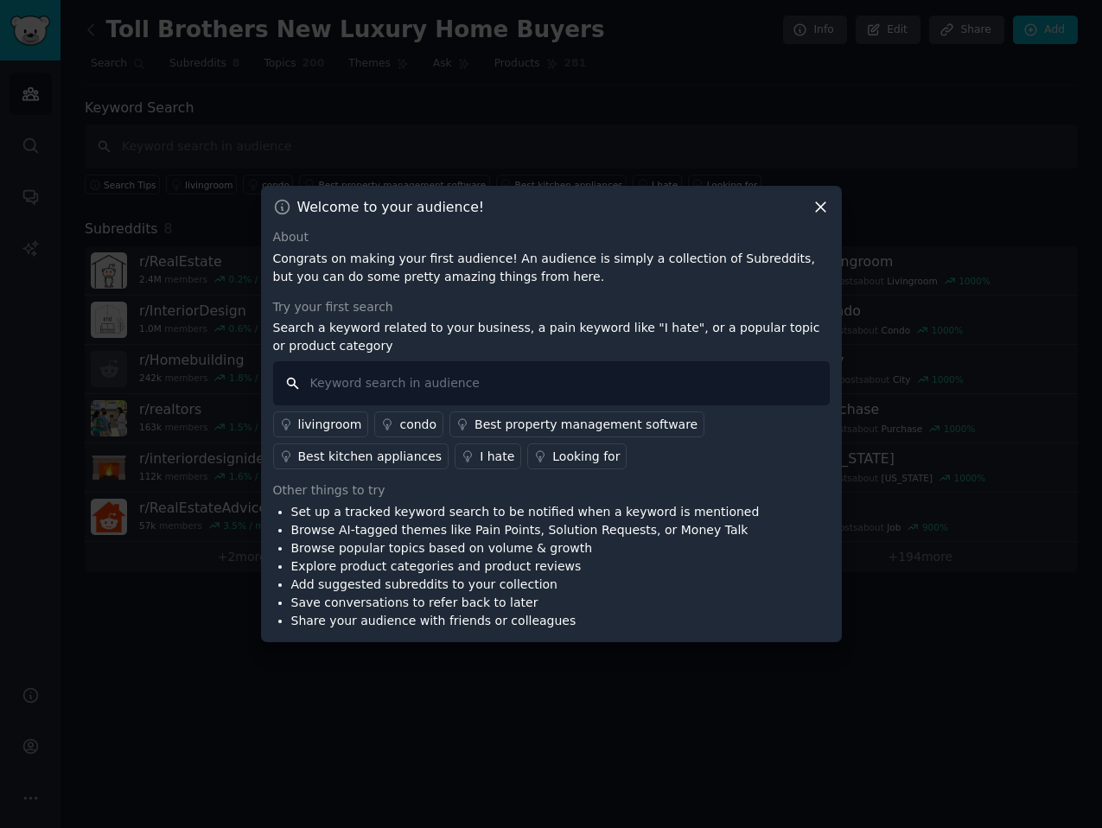
click at [529, 369] on input "text" at bounding box center [551, 383] width 556 height 44
type input "Toll Brothers"
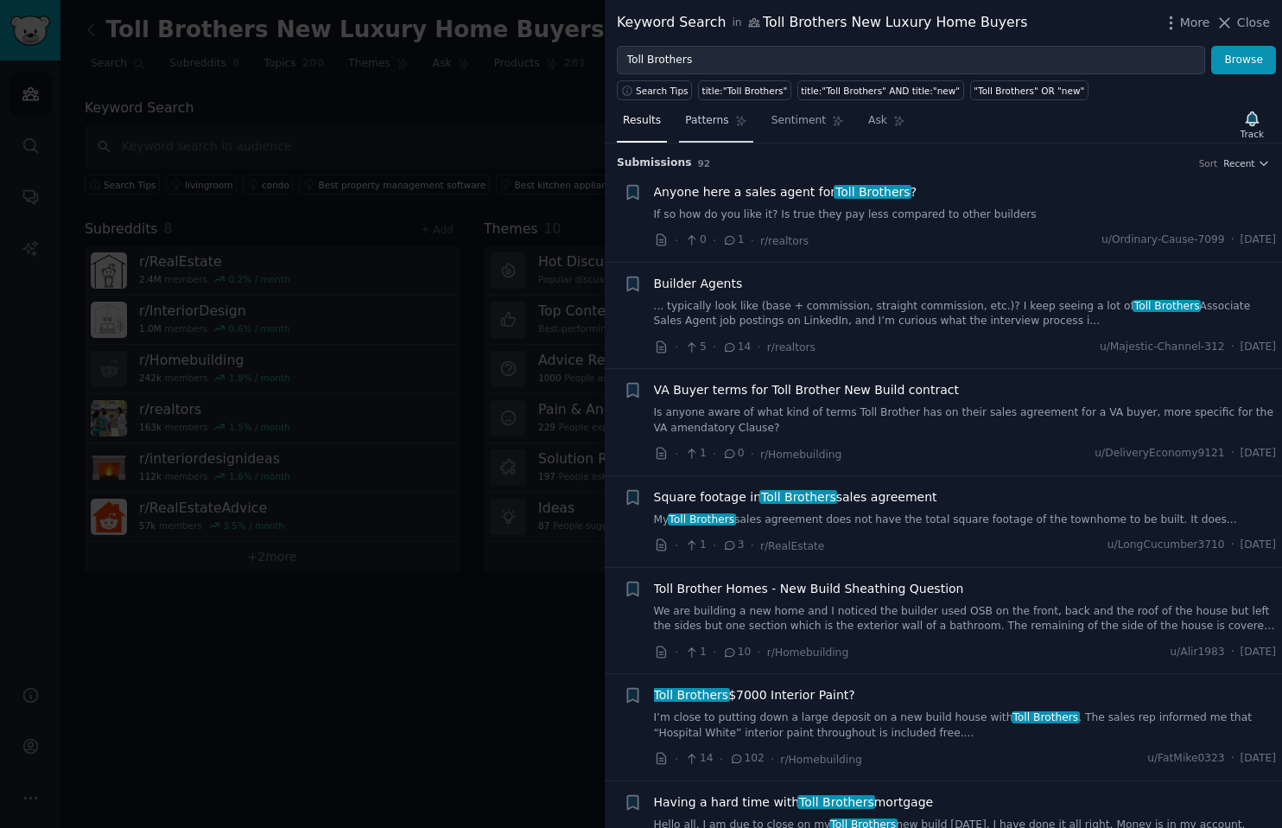
click at [724, 129] on link "Patterns" at bounding box center [715, 124] width 73 height 35
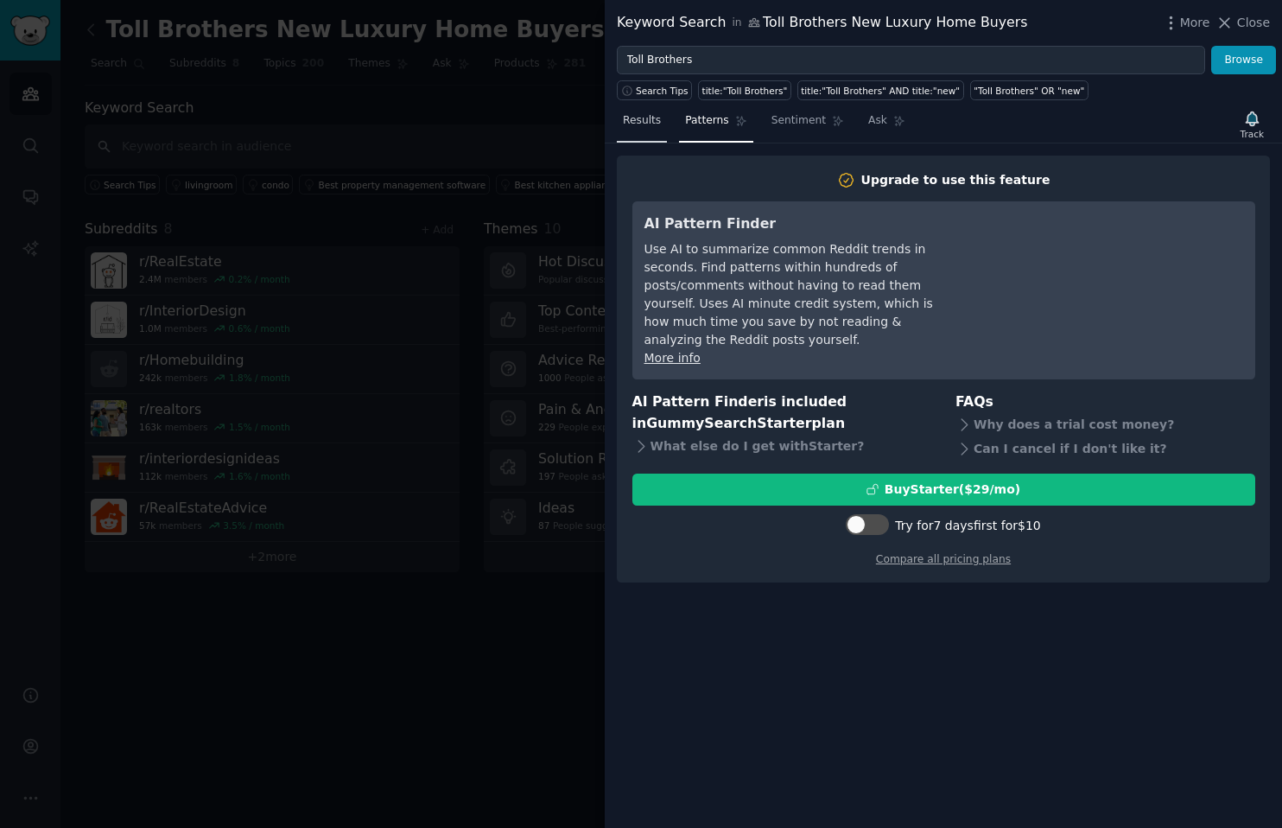
click at [645, 130] on link "Results" at bounding box center [642, 124] width 50 height 35
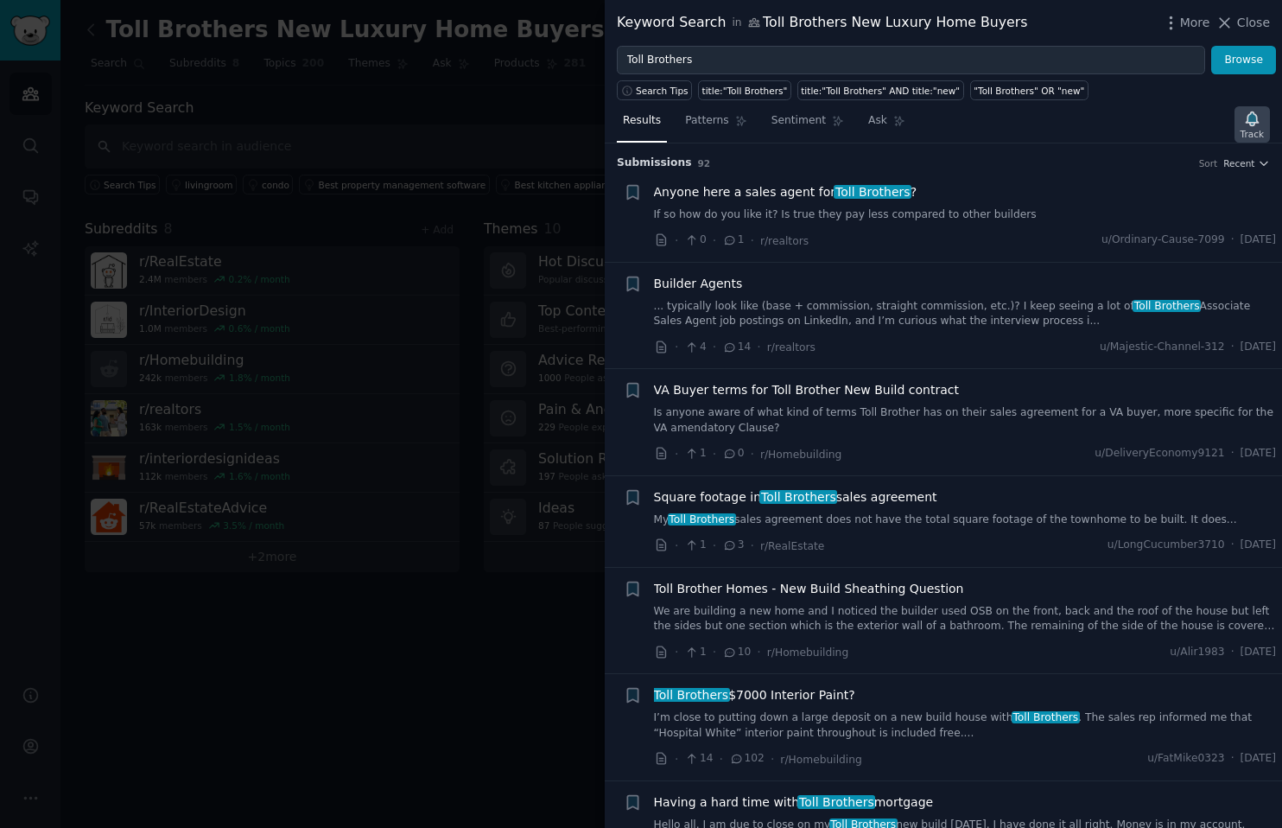
click at [733, 121] on icon "button" at bounding box center [1252, 118] width 12 height 14
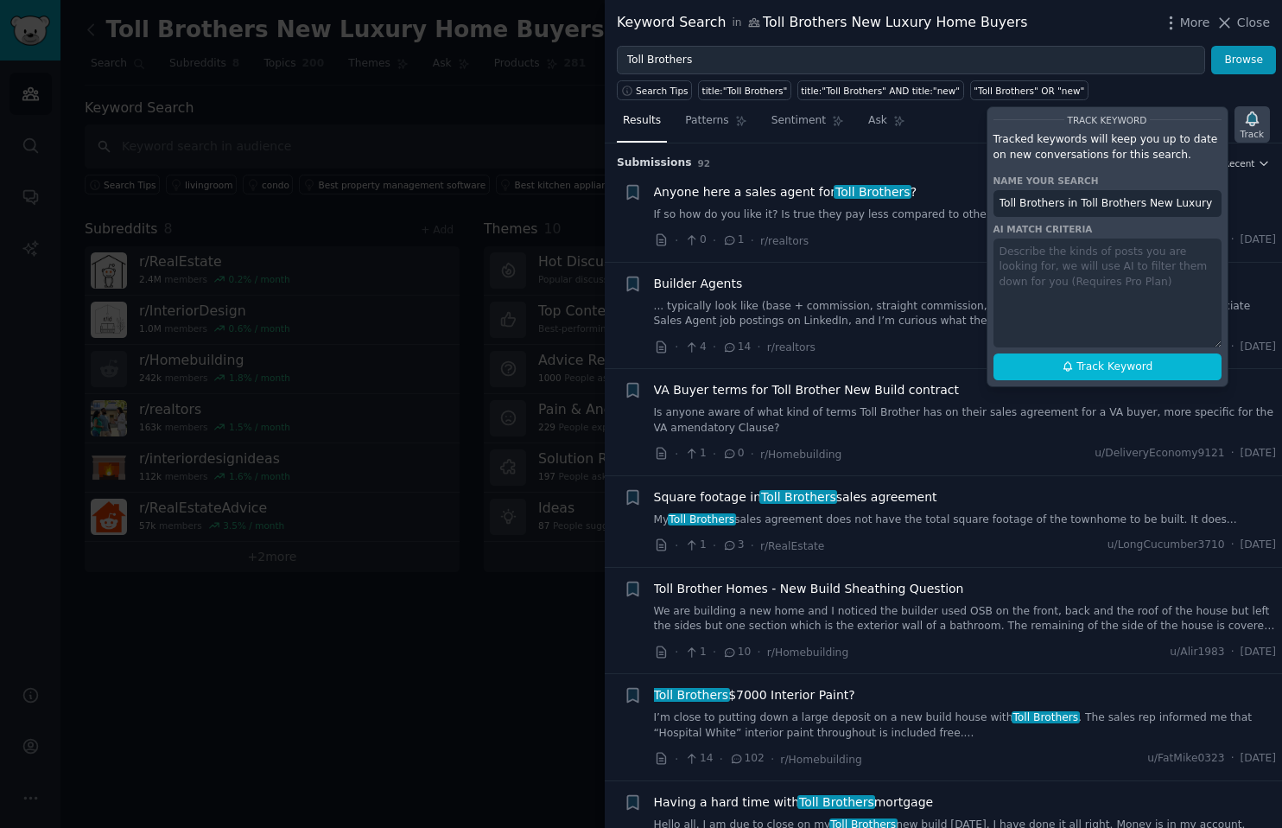
scroll to position [0, 55]
click at [733, 204] on input "Toll Brothers in Toll Brothers New Luxury Home Buyers" at bounding box center [1108, 204] width 228 height 28
drag, startPoint x: 1064, startPoint y: 203, endPoint x: 1228, endPoint y: 200, distance: 164.2
click at [733, 200] on div "Results Patterns Sentiment Ask Track Track Keyword Tracked keywords will keep y…" at bounding box center [943, 464] width 677 height 728
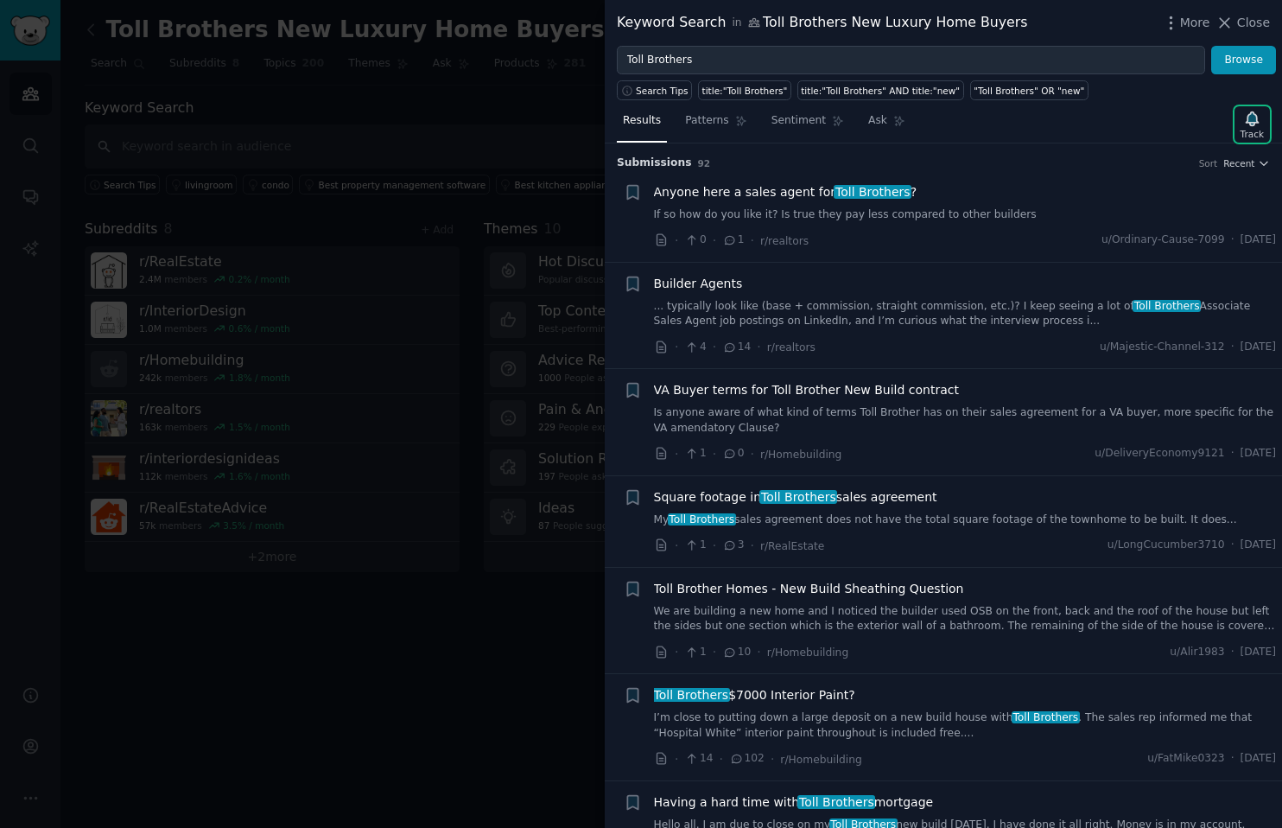
scroll to position [0, 0]
click at [733, 118] on icon "button" at bounding box center [1252, 119] width 18 height 18
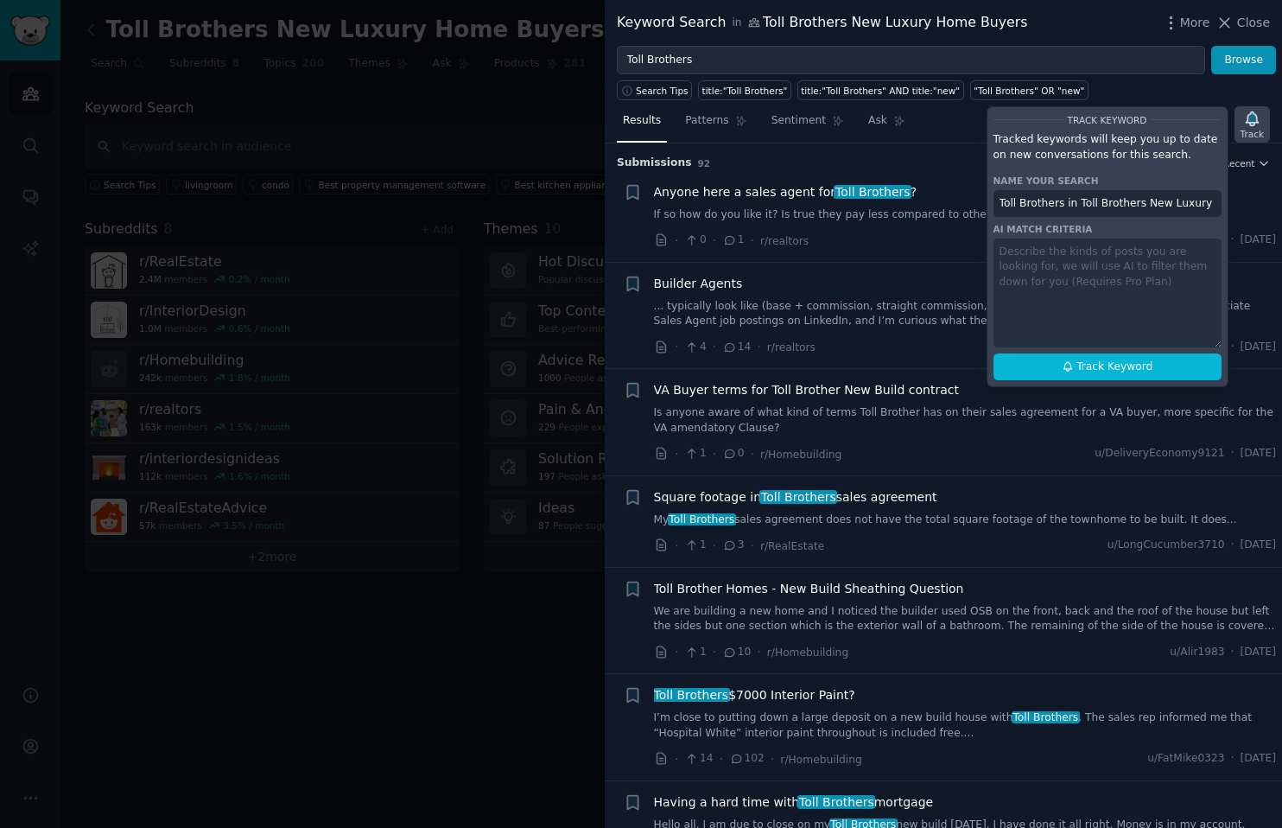
scroll to position [0, 55]
click at [733, 203] on input "Toll Brothers in Toll Brothers New Luxury Home Buyers" at bounding box center [1108, 204] width 228 height 28
drag, startPoint x: 1215, startPoint y: 202, endPoint x: 1035, endPoint y: 189, distance: 180.2
click at [733, 190] on input "Toll Brothers in Toll Brothers New Luxury Home Buyers" at bounding box center [1108, 204] width 228 height 28
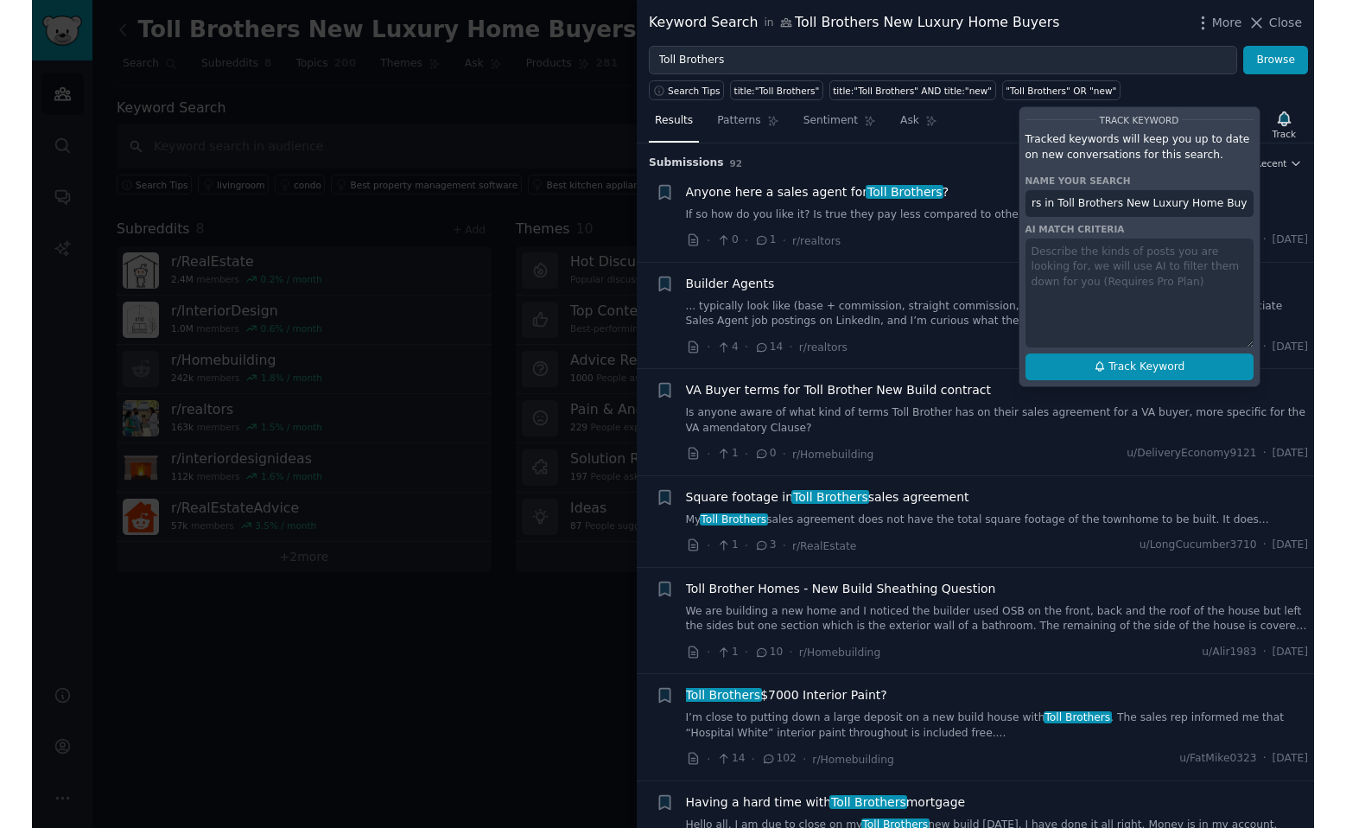
scroll to position [0, 0]
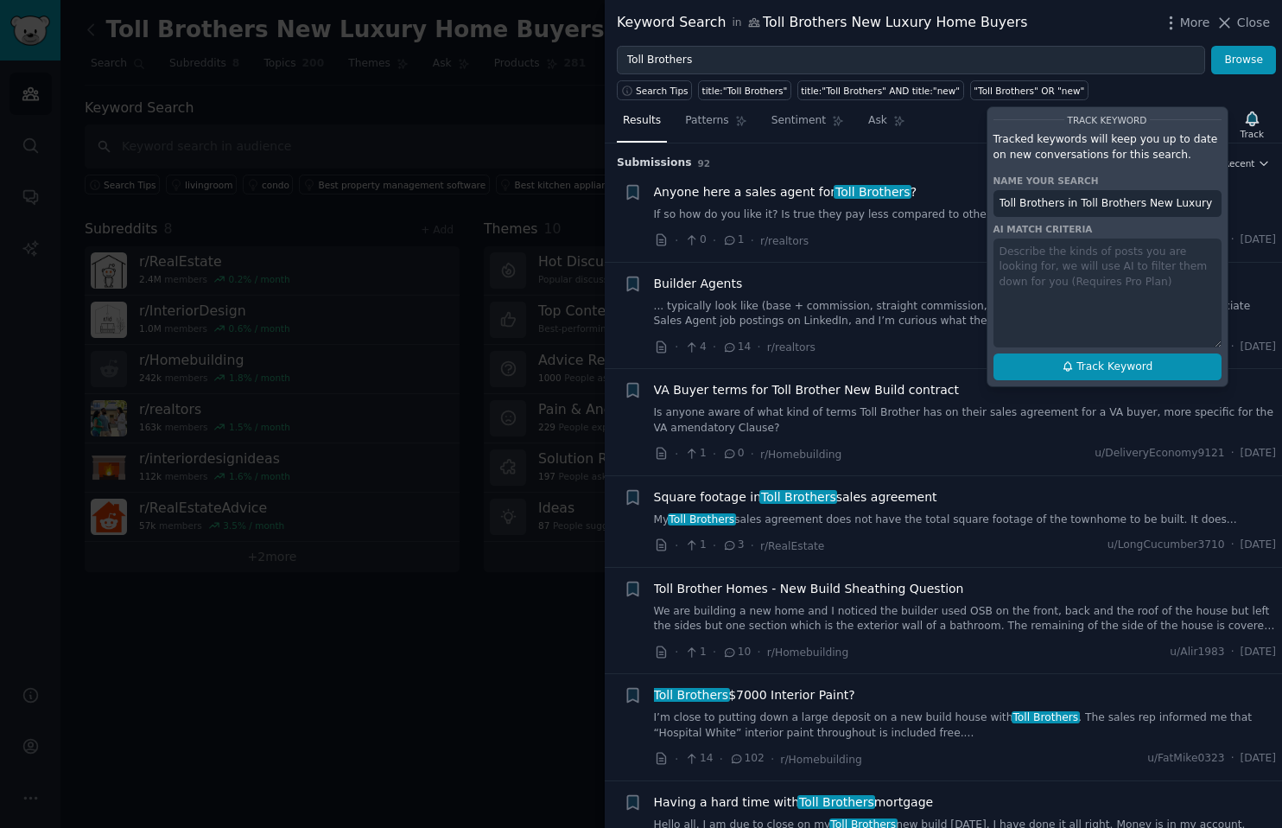
click at [733, 363] on button "Track Keyword" at bounding box center [1108, 367] width 228 height 28
type input "Toll Brothers in Toll Brothers New Luxury Home Buyers"
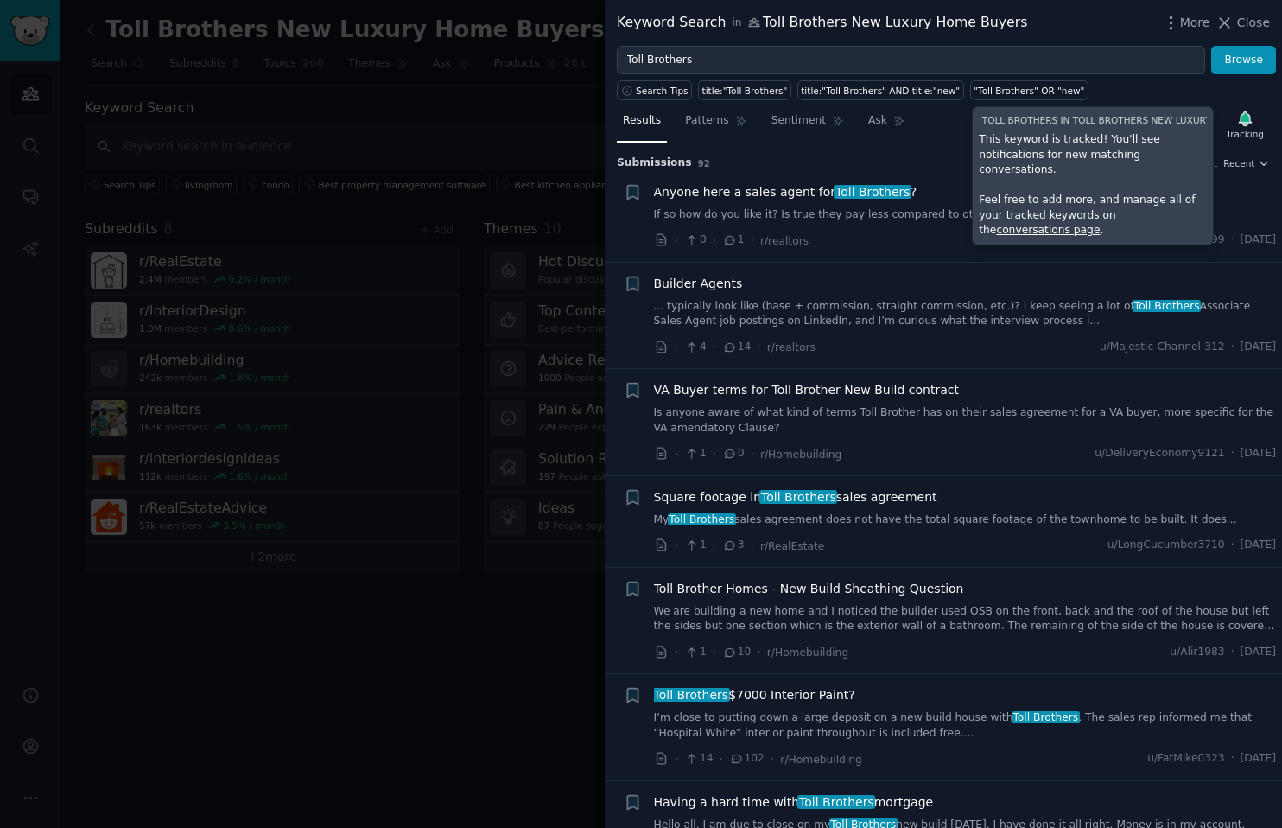
click at [512, 610] on div at bounding box center [641, 414] width 1282 height 828
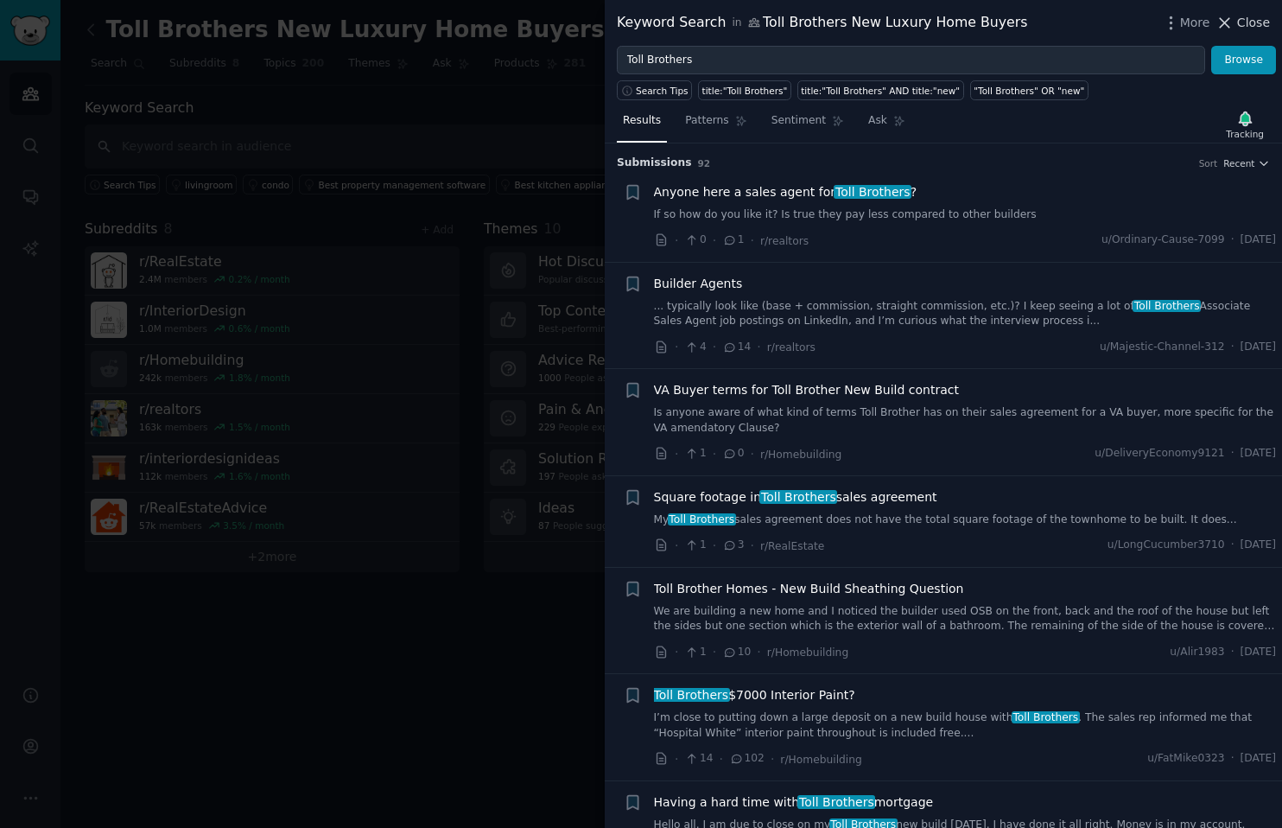
click at [733, 25] on span "Close" at bounding box center [1253, 23] width 33 height 18
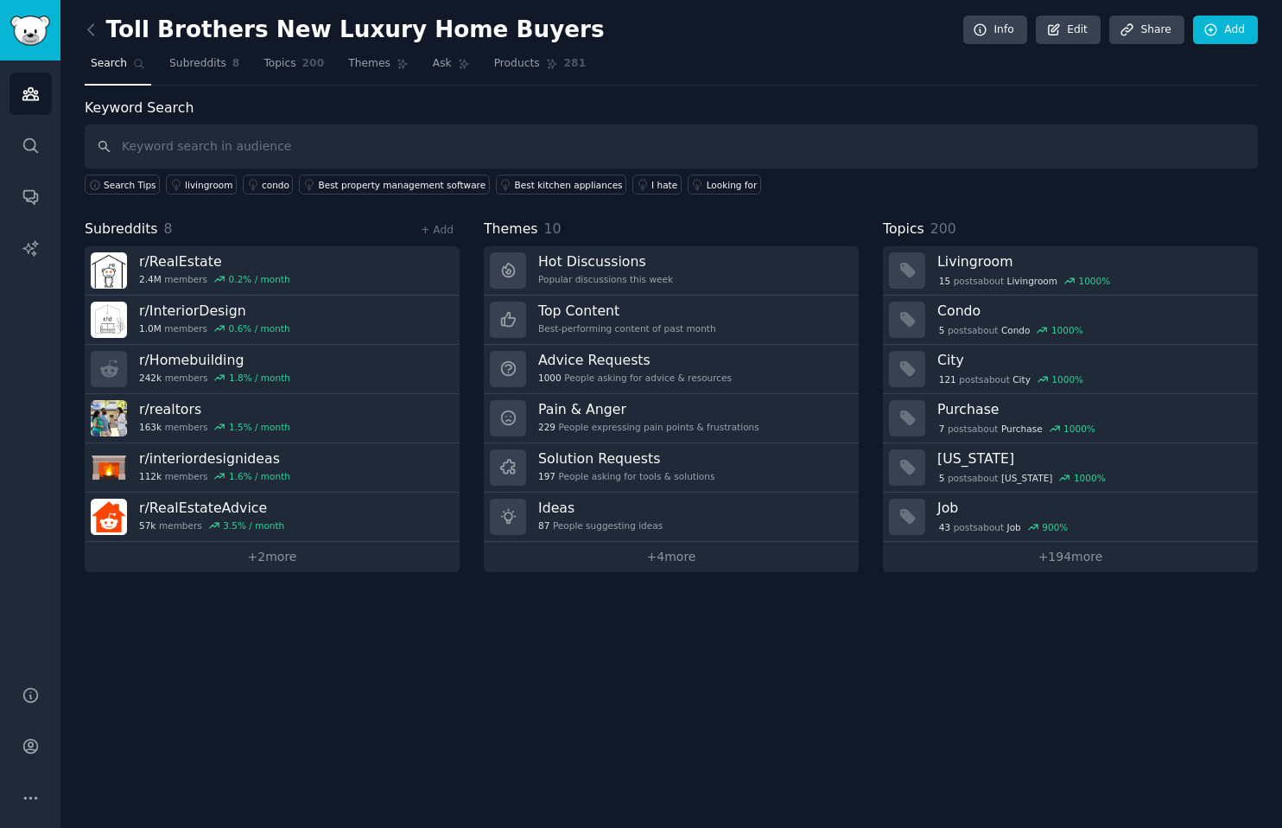
click at [264, 29] on h2 "Toll Brothers New Luxury Home Buyers" at bounding box center [345, 30] width 520 height 28
drag, startPoint x: 333, startPoint y: 30, endPoint x: 461, endPoint y: 19, distance: 128.4
click at [461, 19] on h2 "Toll Brothers New Luxury Home Buyers" at bounding box center [345, 30] width 520 height 28
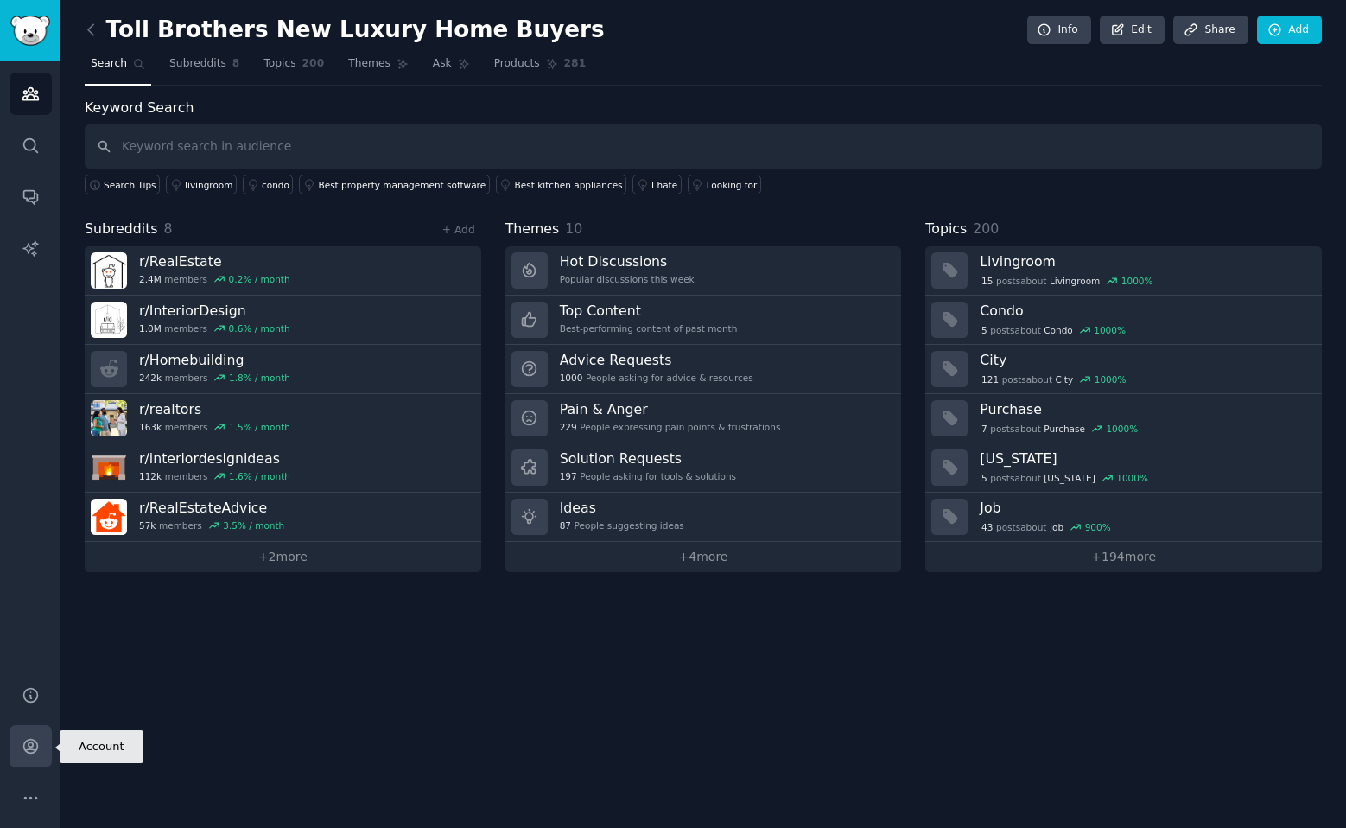
click at [31, 738] on icon "Sidebar" at bounding box center [31, 746] width 18 height 18
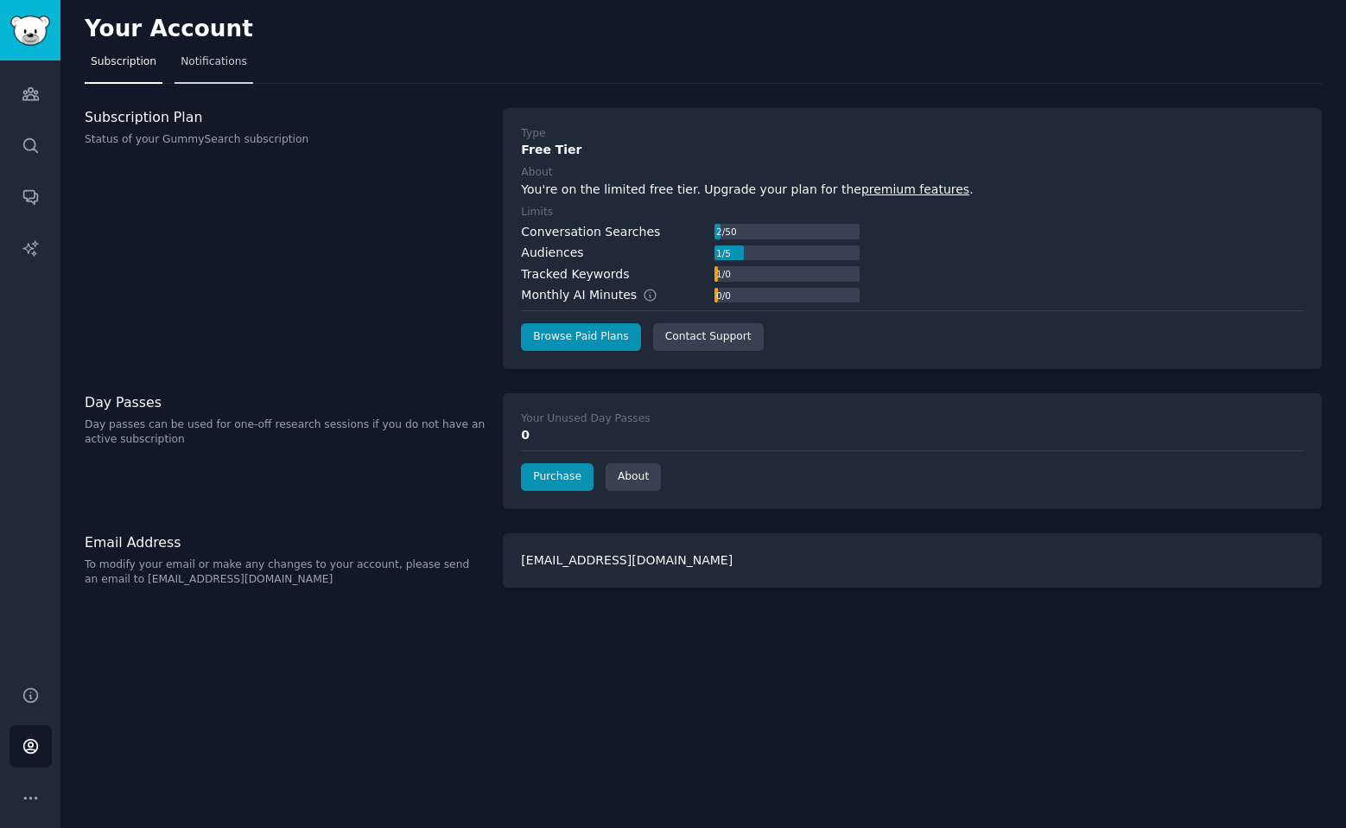
click at [206, 67] on span "Notifications" at bounding box center [214, 62] width 67 height 16
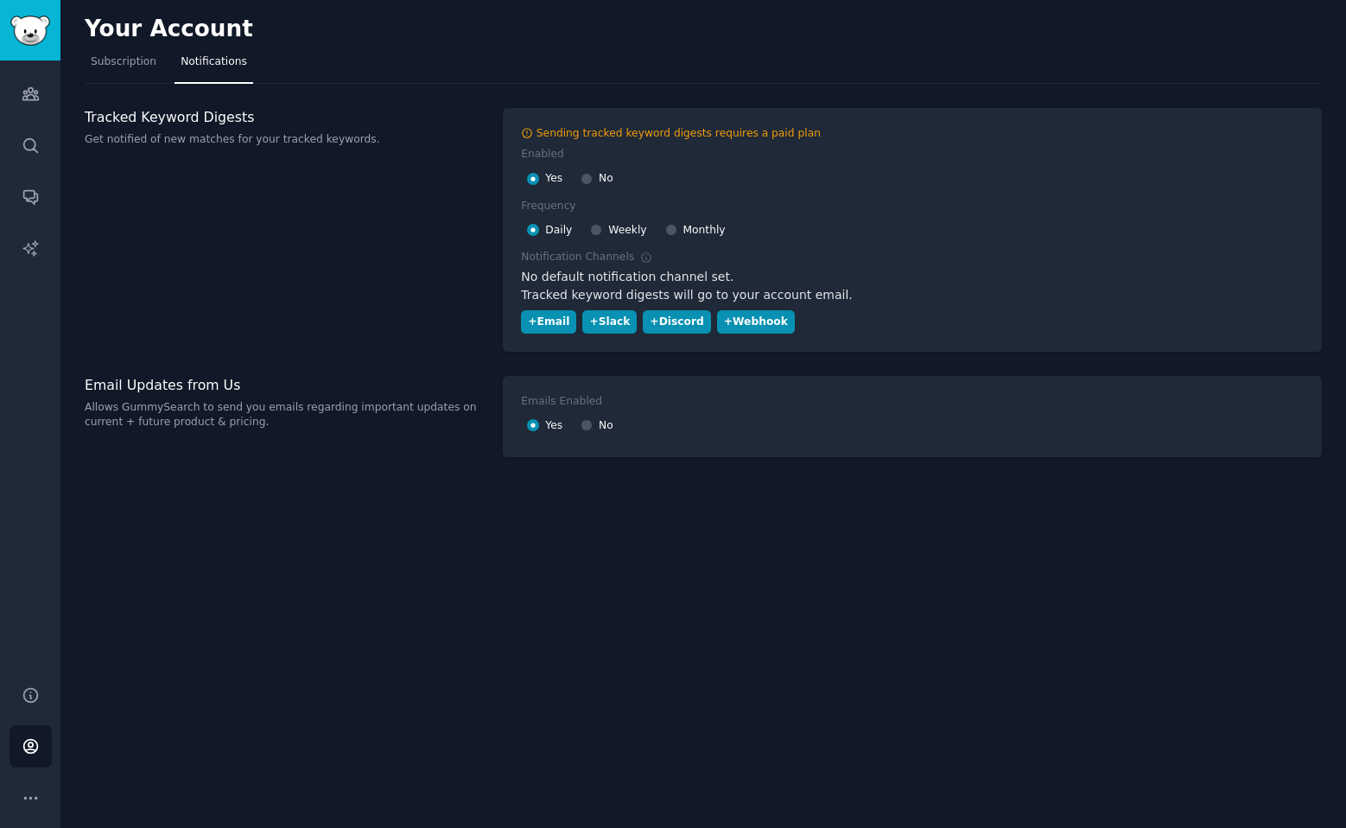
click at [615, 233] on span "Weekly" at bounding box center [627, 231] width 38 height 16
click at [602, 233] on input "Weekly" at bounding box center [596, 230] width 12 height 12
radio input "false"
radio input "true"
click at [538, 131] on div "Sending tracked keyword digests requires a paid plan" at bounding box center [679, 134] width 284 height 16
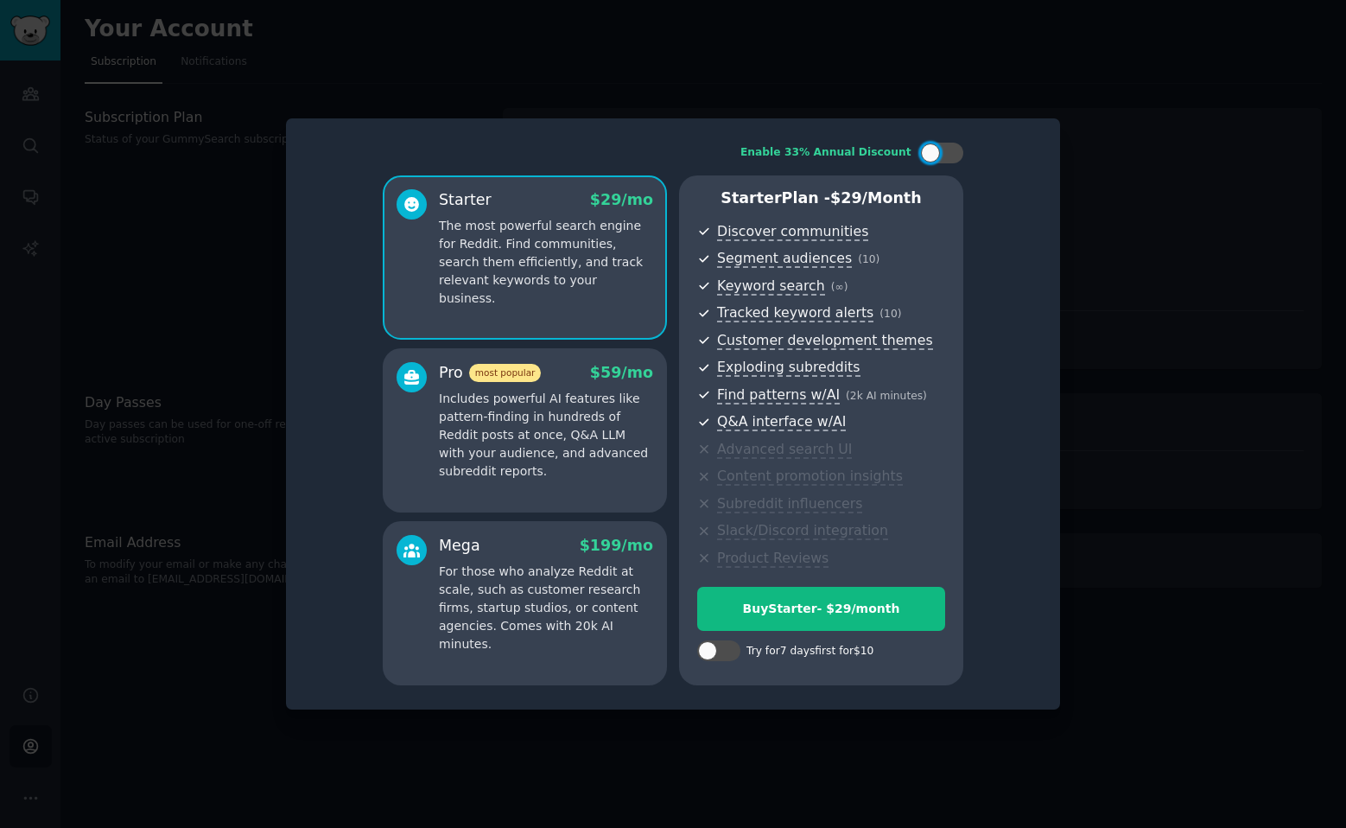
click at [733, 121] on div at bounding box center [673, 414] width 1346 height 828
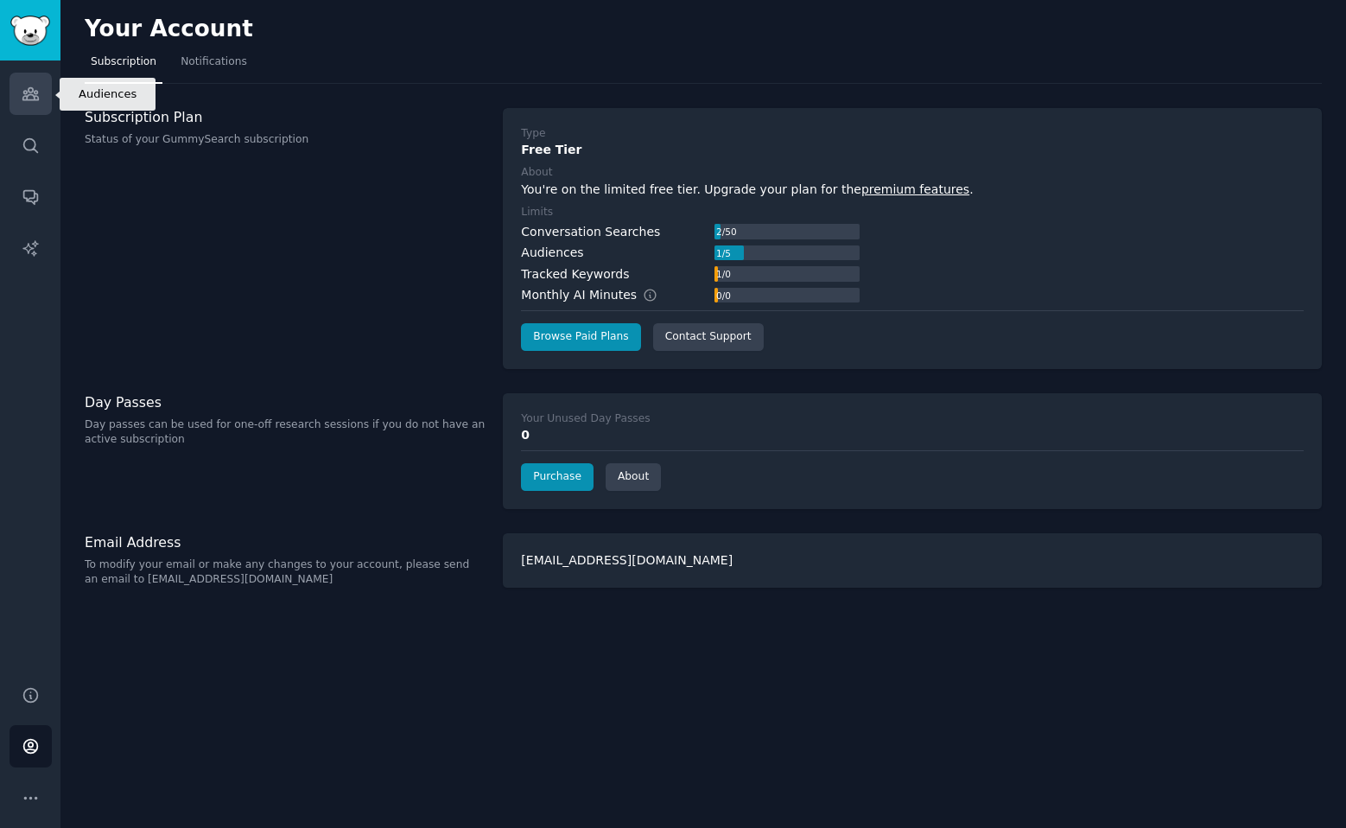
click at [26, 92] on icon "Sidebar" at bounding box center [30, 94] width 16 height 12
